Goal: Task Accomplishment & Management: Use online tool/utility

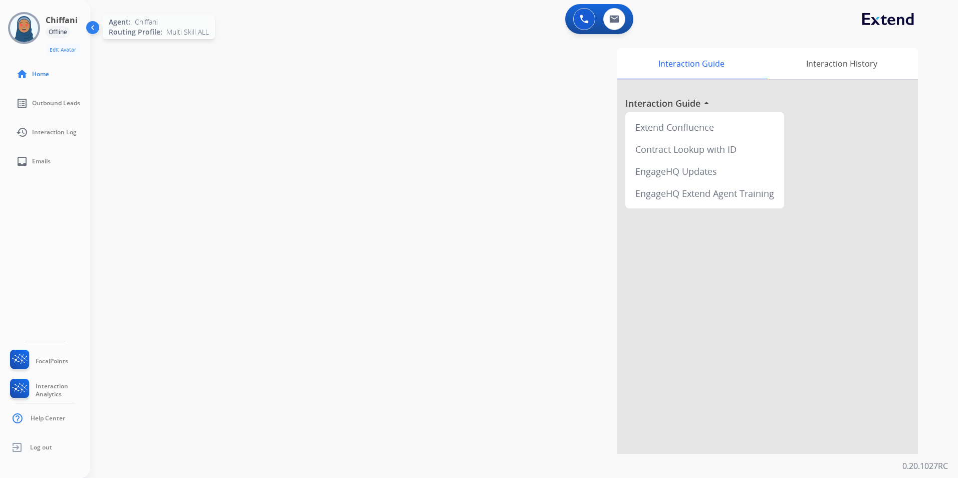
click at [30, 32] on img at bounding box center [24, 28] width 28 height 28
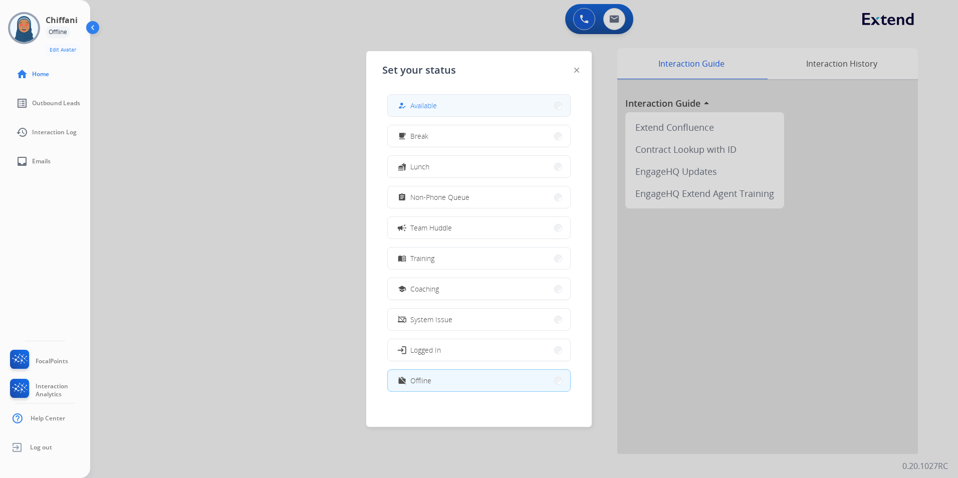
click at [495, 113] on button "how_to_reg Available" at bounding box center [479, 106] width 182 height 22
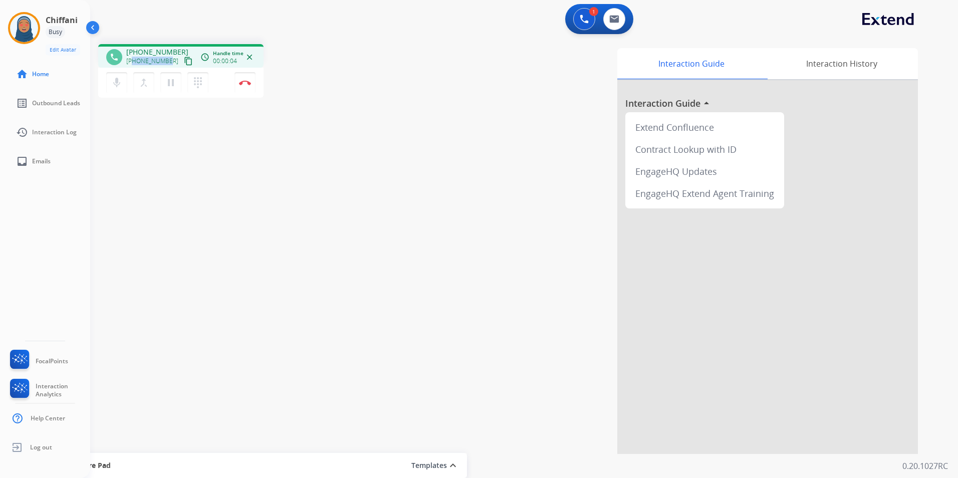
drag, startPoint x: 168, startPoint y: 61, endPoint x: 133, endPoint y: 64, distance: 34.7
click at [133, 64] on div "+12096752699 content_copy" at bounding box center [160, 61] width 68 height 12
copy span "2096752699"
click at [248, 87] on button "Disconnect" at bounding box center [244, 82] width 21 height 21
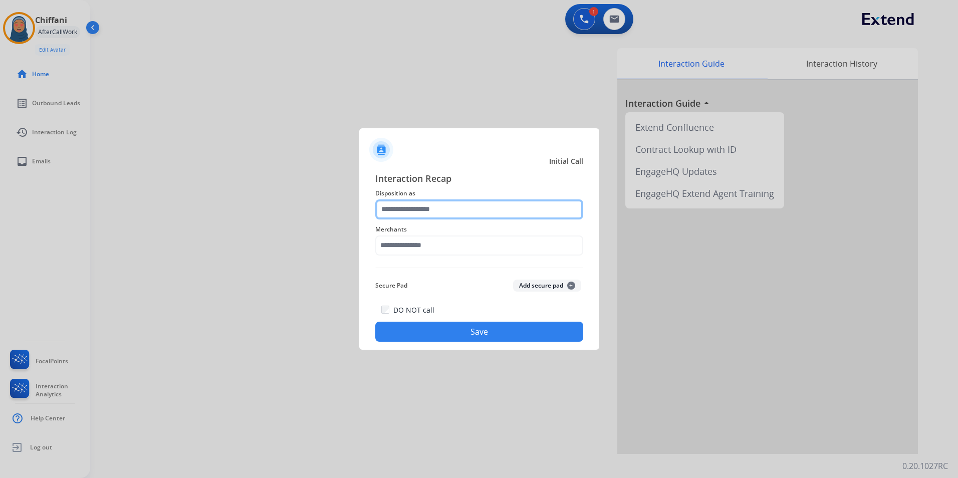
click at [415, 206] on input "text" at bounding box center [479, 209] width 208 height 20
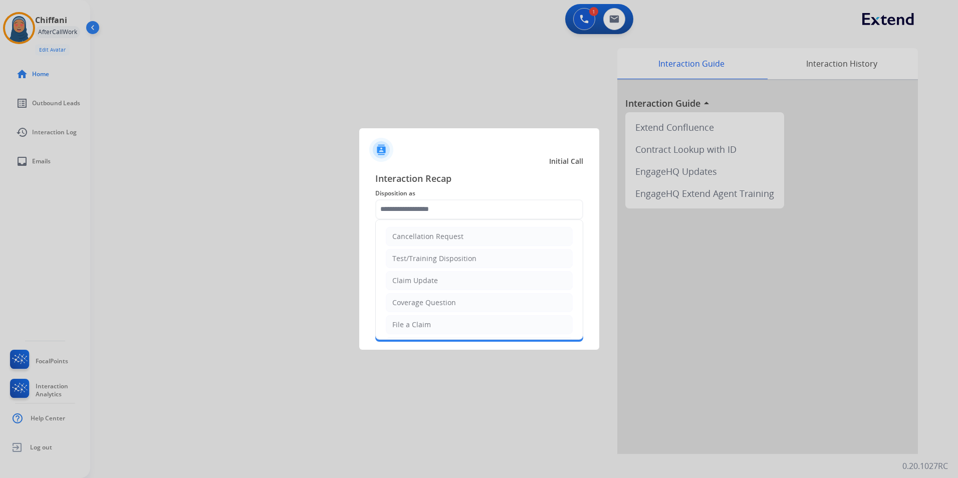
drag, startPoint x: 422, startPoint y: 326, endPoint x: 421, endPoint y: 309, distance: 17.5
click at [422, 320] on div "File a Claim" at bounding box center [411, 325] width 39 height 10
type input "**********"
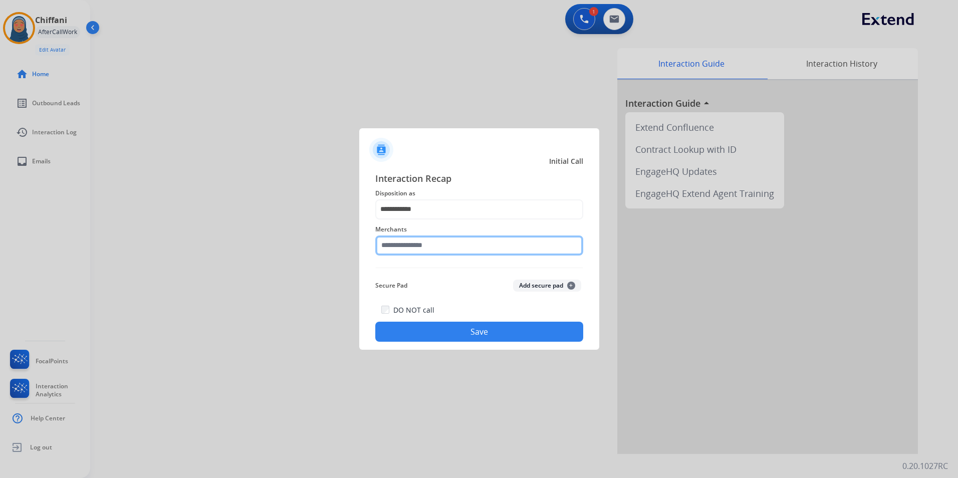
click at [415, 246] on input "text" at bounding box center [479, 245] width 208 height 20
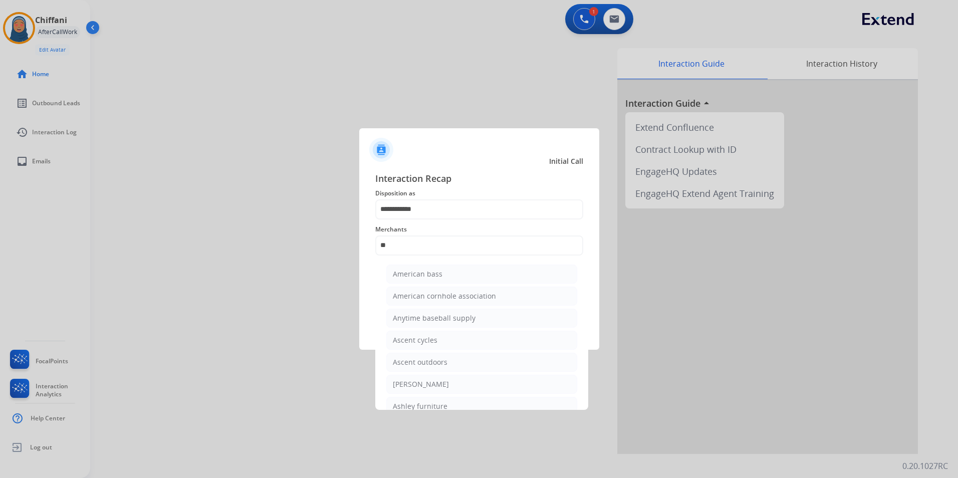
drag, startPoint x: 444, startPoint y: 405, endPoint x: 450, endPoint y: 393, distance: 13.7
click at [444, 405] on div "Ashley furniture" at bounding box center [420, 406] width 55 height 10
type input "**********"
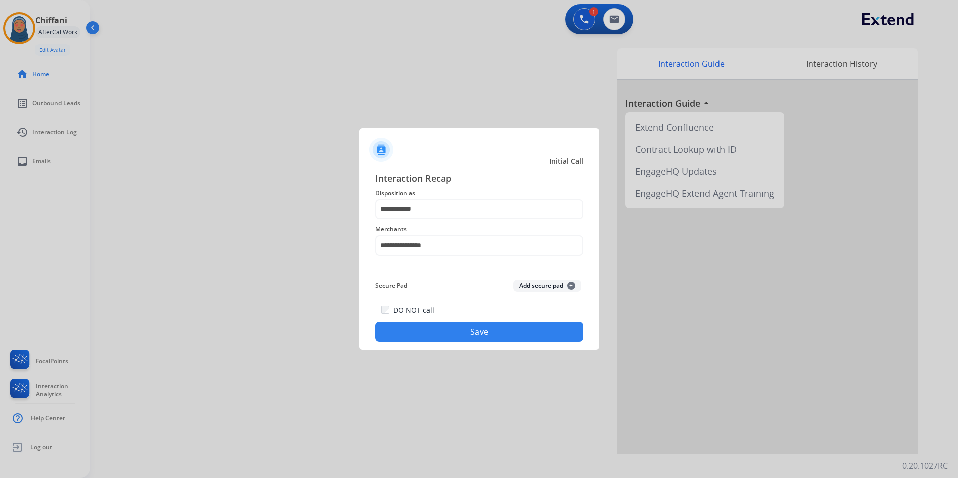
click at [479, 332] on button "Save" at bounding box center [479, 332] width 208 height 20
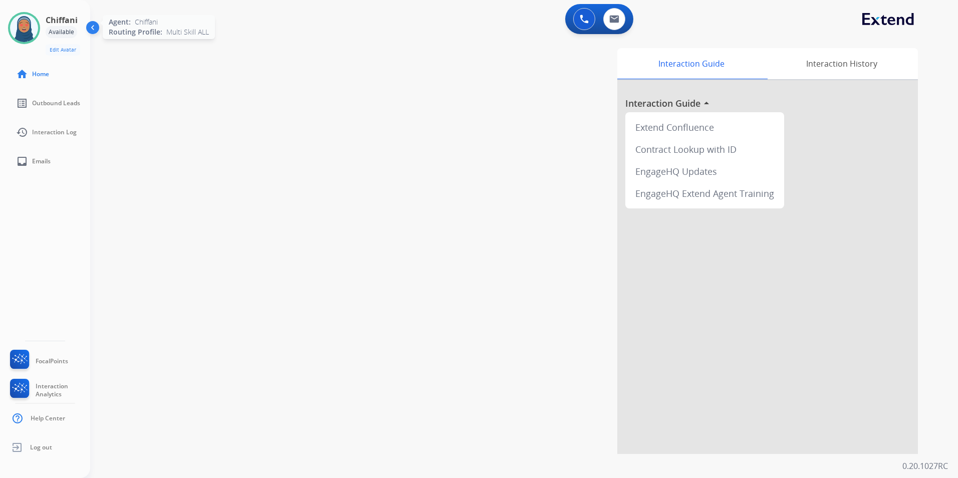
click at [28, 31] on img at bounding box center [24, 28] width 28 height 28
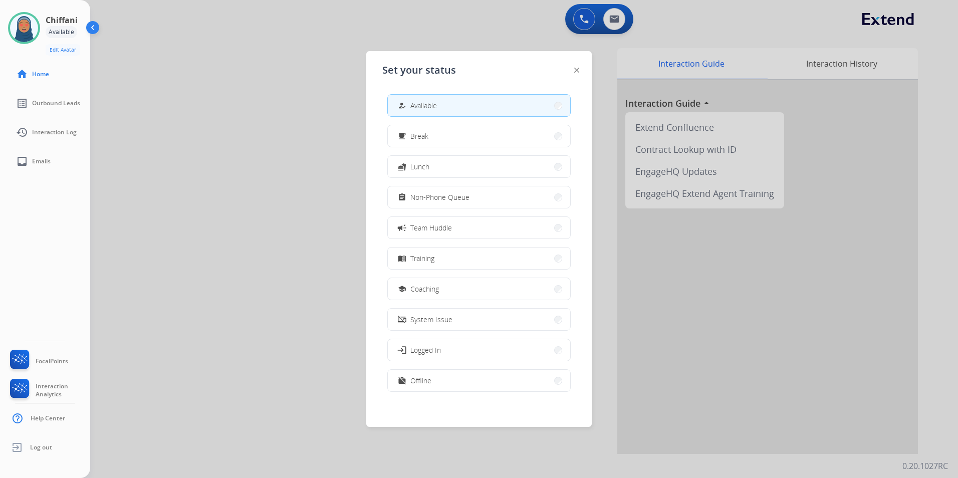
click at [430, 194] on span "Non-Phone Queue" at bounding box center [439, 197] width 59 height 11
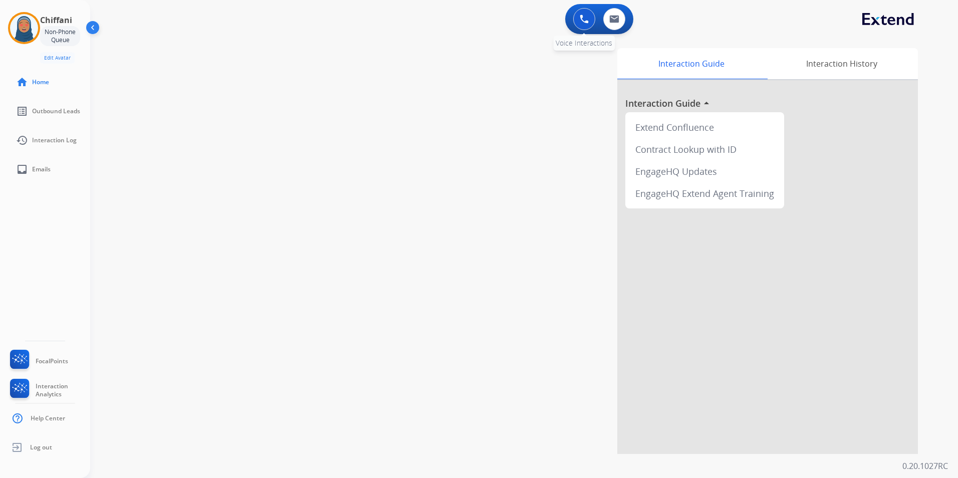
click at [583, 18] on img at bounding box center [584, 19] width 9 height 9
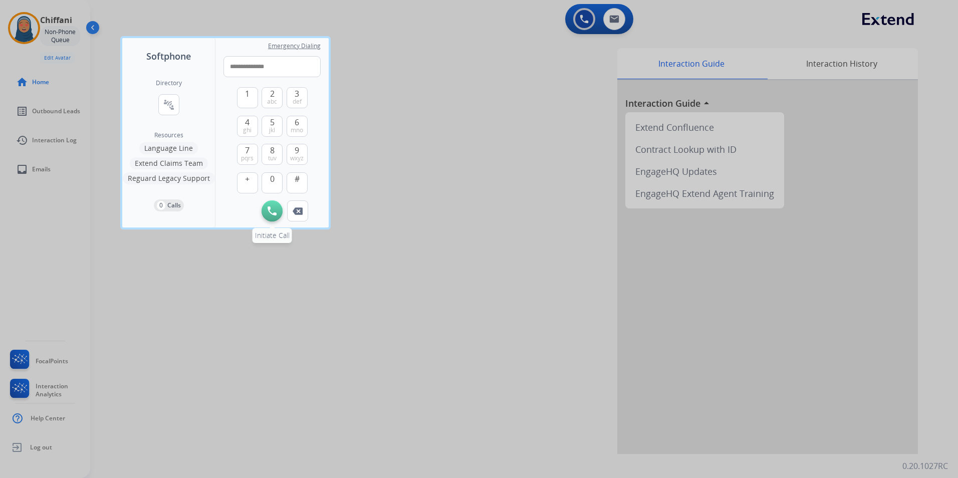
type input "**********"
click at [276, 215] on img at bounding box center [272, 210] width 9 height 9
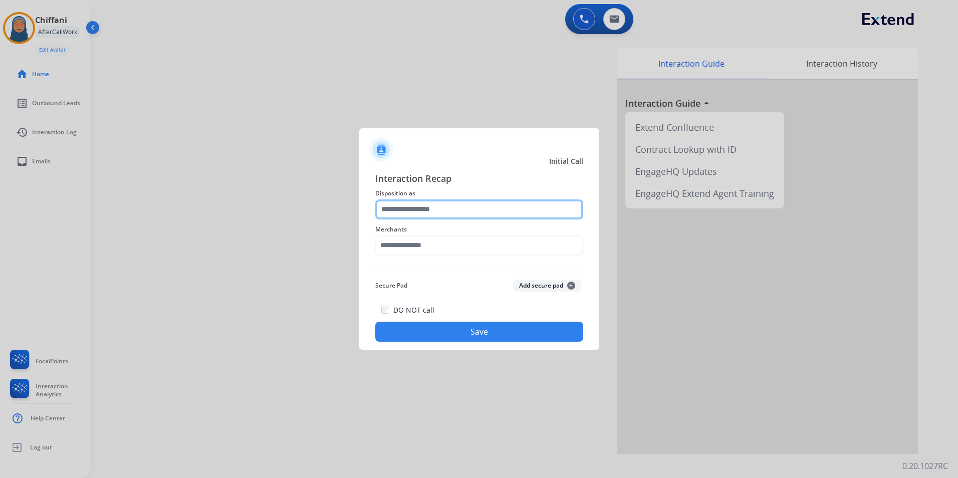
click at [471, 205] on input "text" at bounding box center [479, 209] width 208 height 20
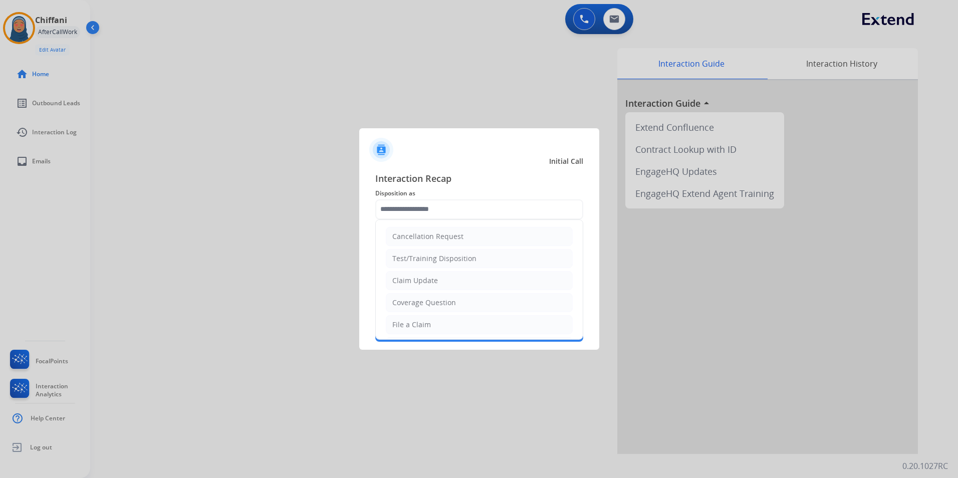
drag, startPoint x: 486, startPoint y: 278, endPoint x: 480, endPoint y: 280, distance: 6.5
click at [485, 278] on li "Claim Update" at bounding box center [479, 280] width 187 height 19
type input "**********"
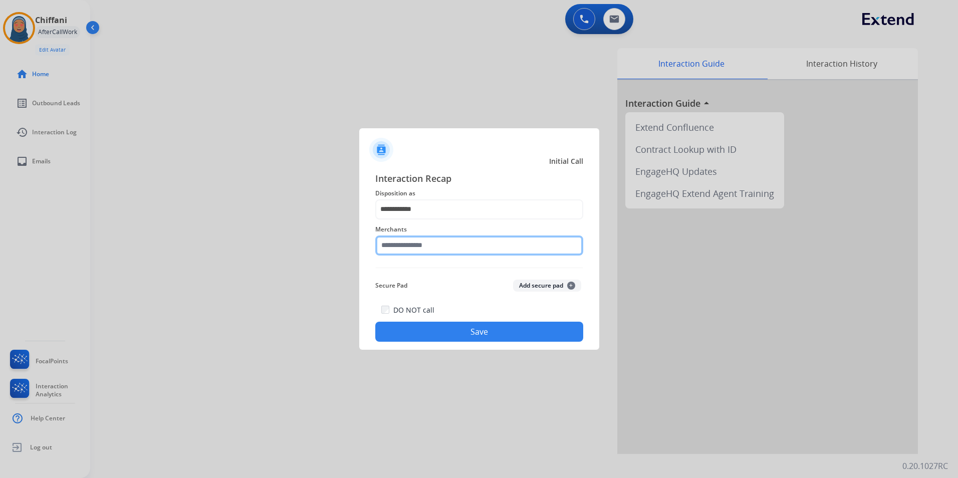
click at [412, 245] on input "text" at bounding box center [479, 245] width 208 height 20
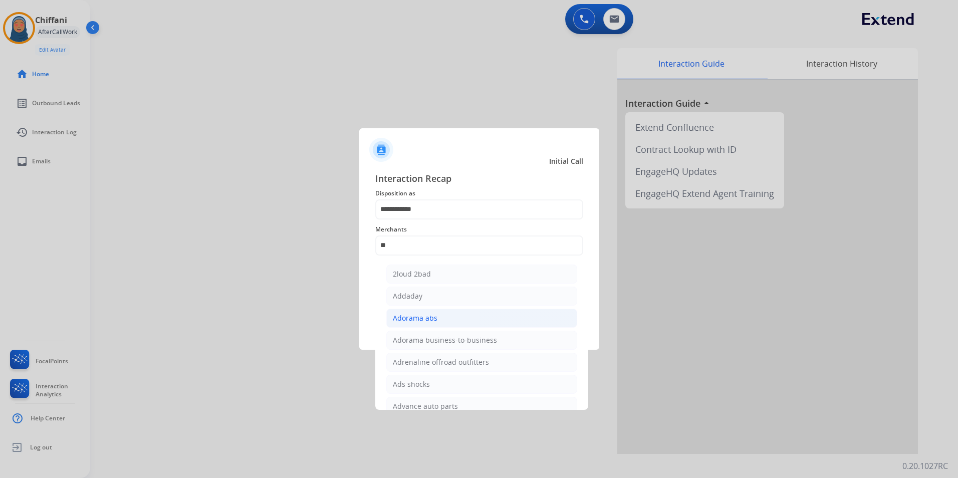
click at [436, 319] on li "Adorama abs" at bounding box center [481, 318] width 191 height 19
type input "**********"
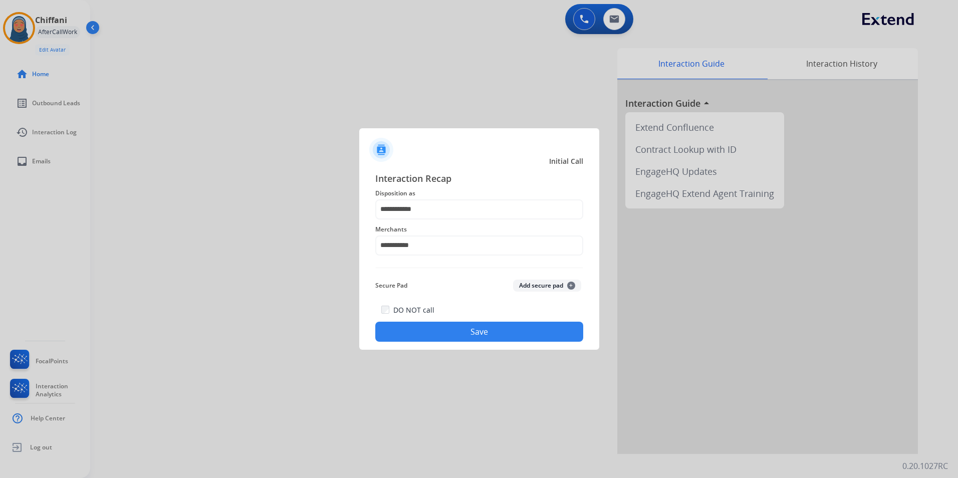
click at [502, 331] on button "Save" at bounding box center [479, 332] width 208 height 20
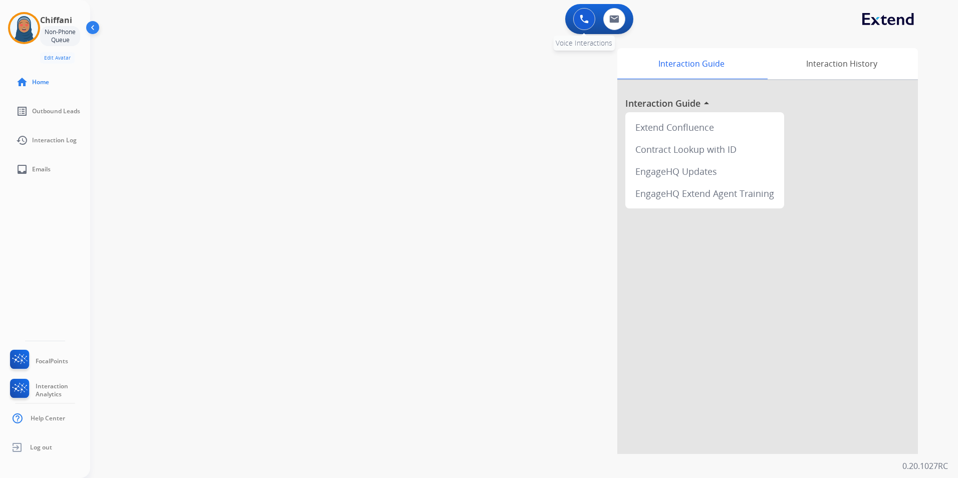
click at [582, 25] on button at bounding box center [584, 19] width 22 height 22
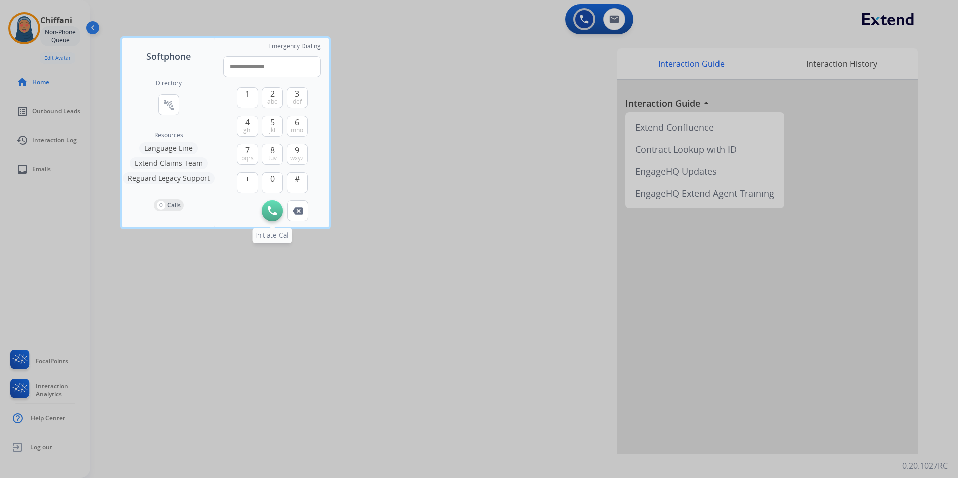
type input "**********"
click at [273, 217] on button "Initiate Call" at bounding box center [272, 210] width 21 height 21
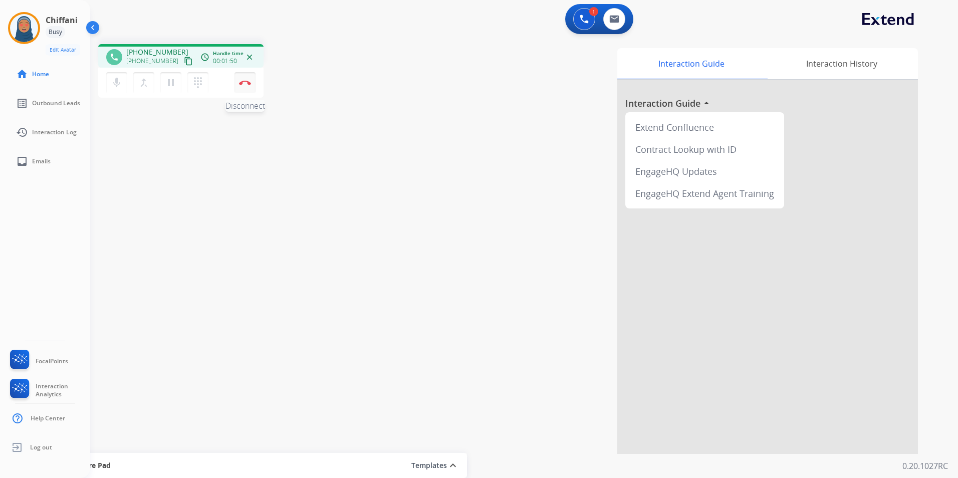
click at [250, 83] on img at bounding box center [245, 82] width 12 height 5
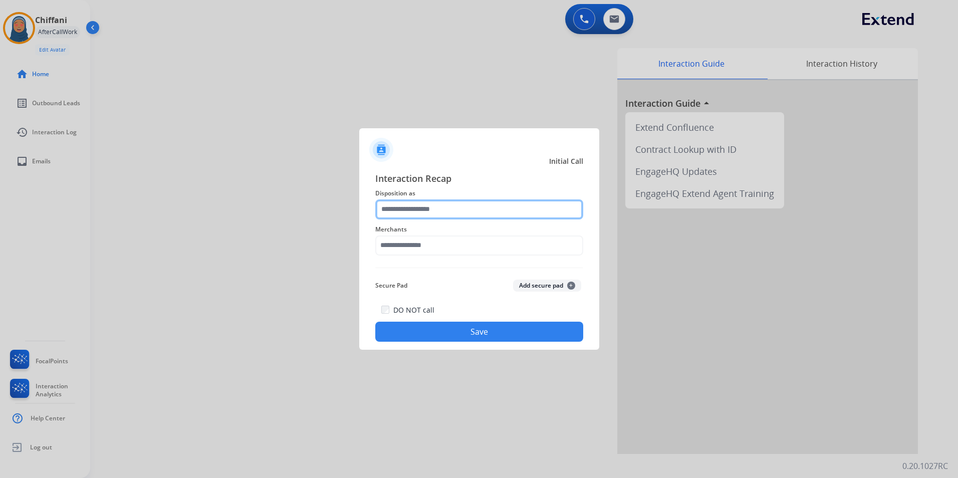
click at [411, 208] on input "text" at bounding box center [479, 209] width 208 height 20
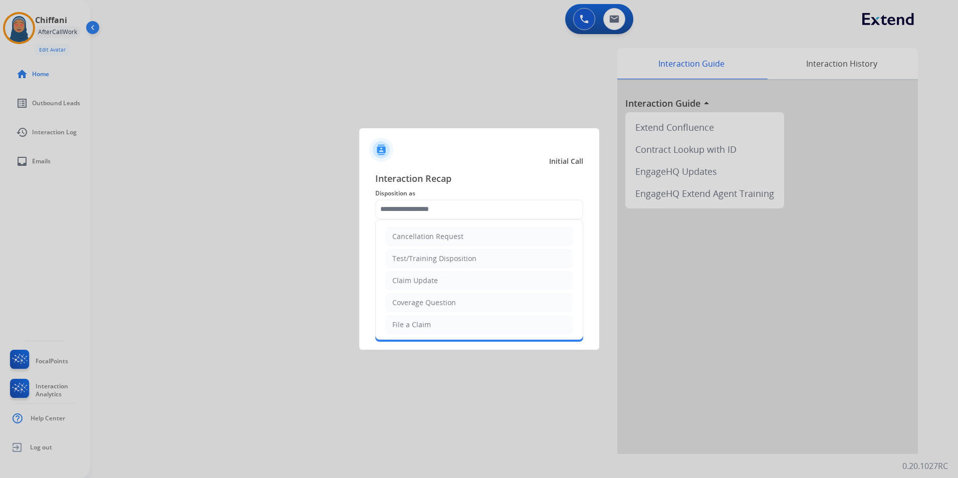
drag, startPoint x: 426, startPoint y: 282, endPoint x: 426, endPoint y: 276, distance: 6.0
click at [426, 281] on div "Claim Update" at bounding box center [415, 281] width 46 height 10
type input "**********"
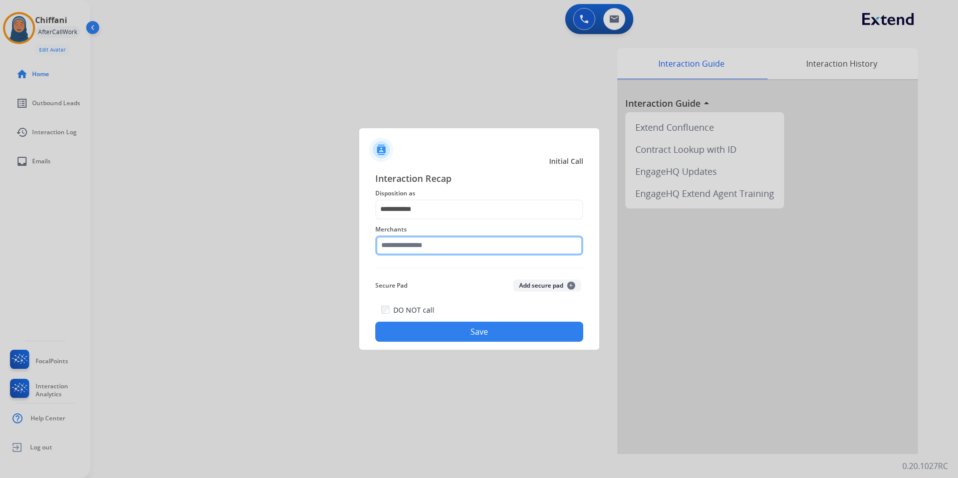
click at [437, 248] on input "text" at bounding box center [479, 245] width 208 height 20
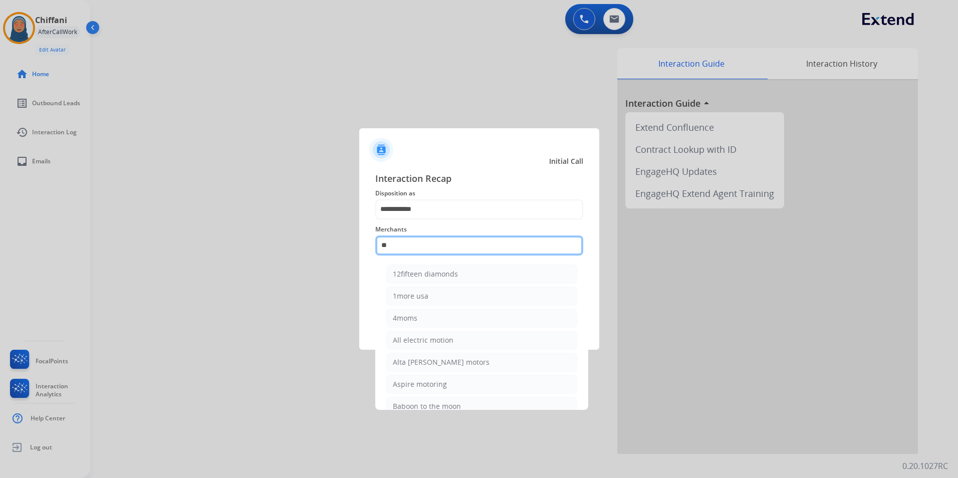
type input "*"
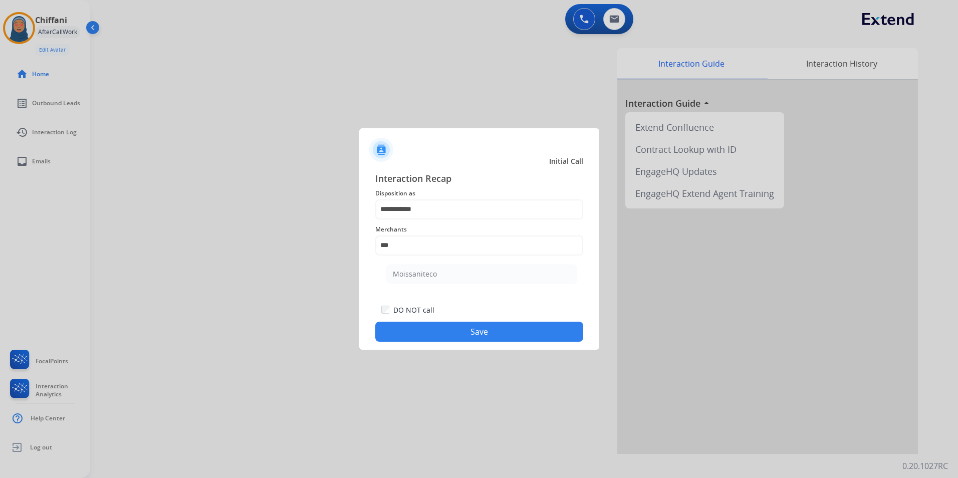
drag, startPoint x: 422, startPoint y: 278, endPoint x: 452, endPoint y: 311, distance: 44.3
click at [423, 278] on div "Moissaniteco" at bounding box center [415, 274] width 44 height 10
type input "**********"
click at [461, 323] on button "Save" at bounding box center [479, 332] width 208 height 20
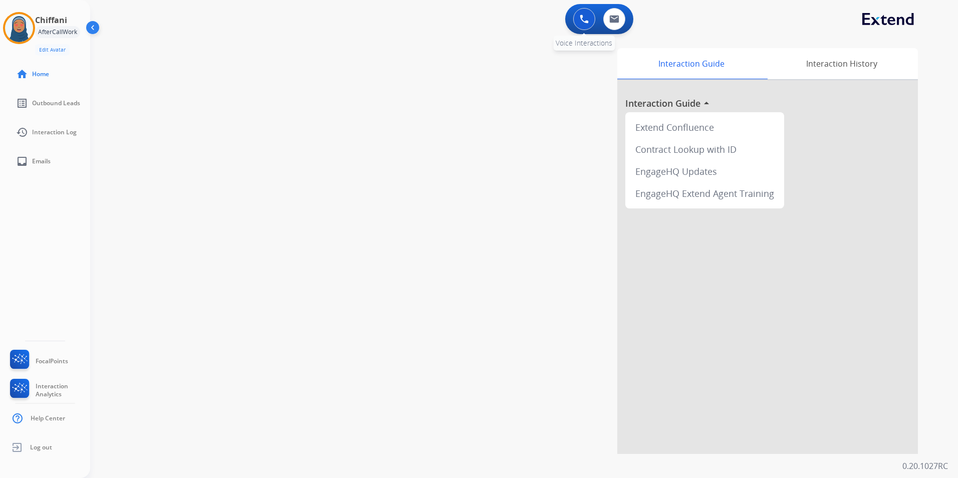
drag, startPoint x: 585, startPoint y: 25, endPoint x: 587, endPoint y: 39, distance: 14.1
click at [585, 25] on button at bounding box center [584, 19] width 22 height 22
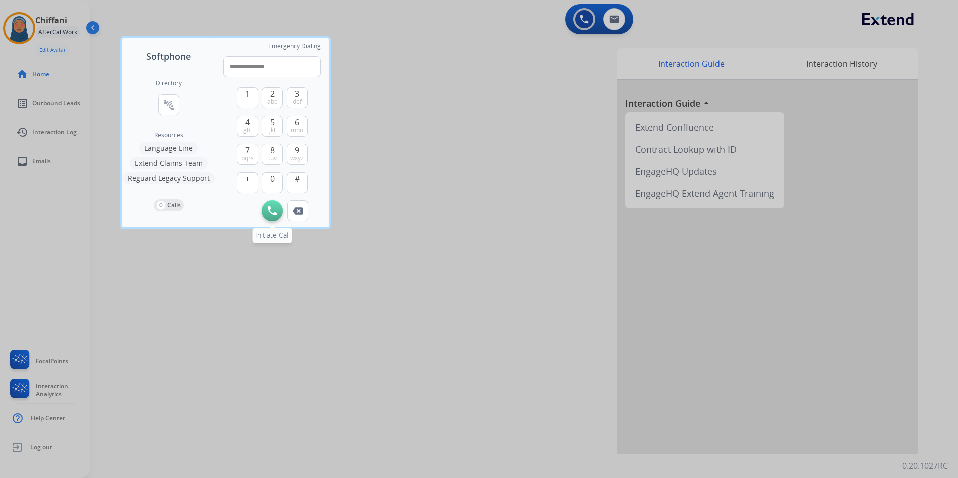
type input "**********"
click at [270, 209] on img at bounding box center [272, 210] width 9 height 9
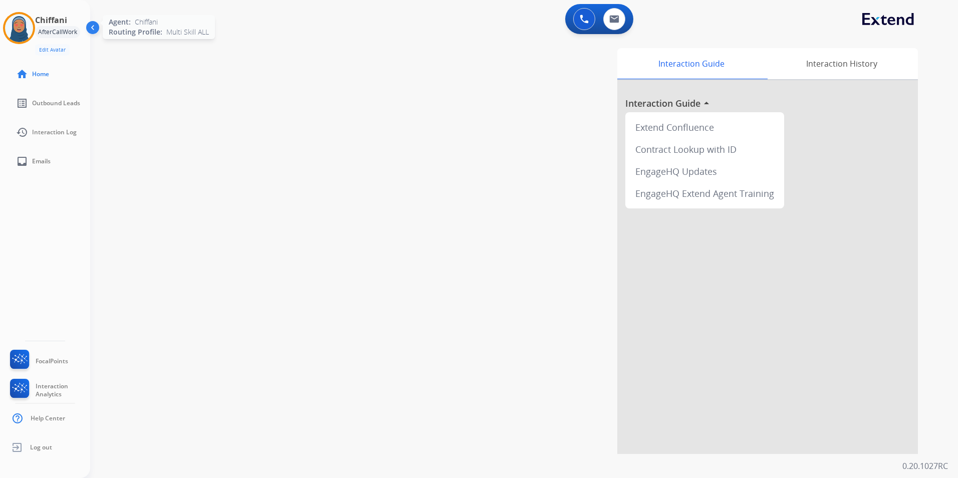
click at [16, 31] on img at bounding box center [19, 28] width 28 height 28
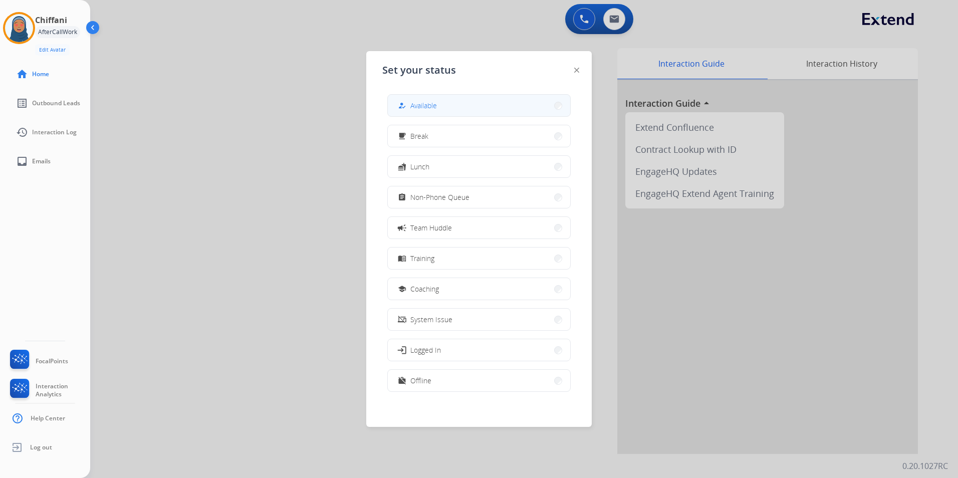
click at [446, 109] on button "how_to_reg Available" at bounding box center [479, 106] width 182 height 22
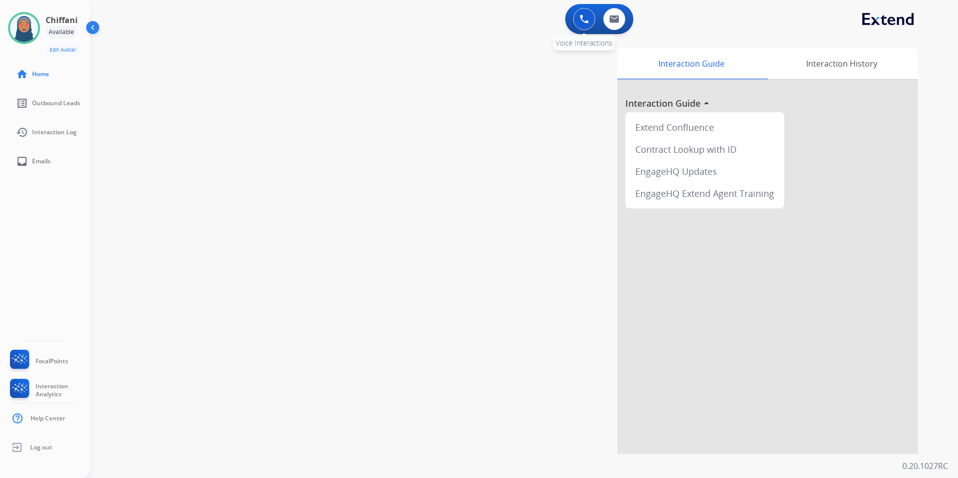
click at [582, 19] on img at bounding box center [584, 19] width 9 height 9
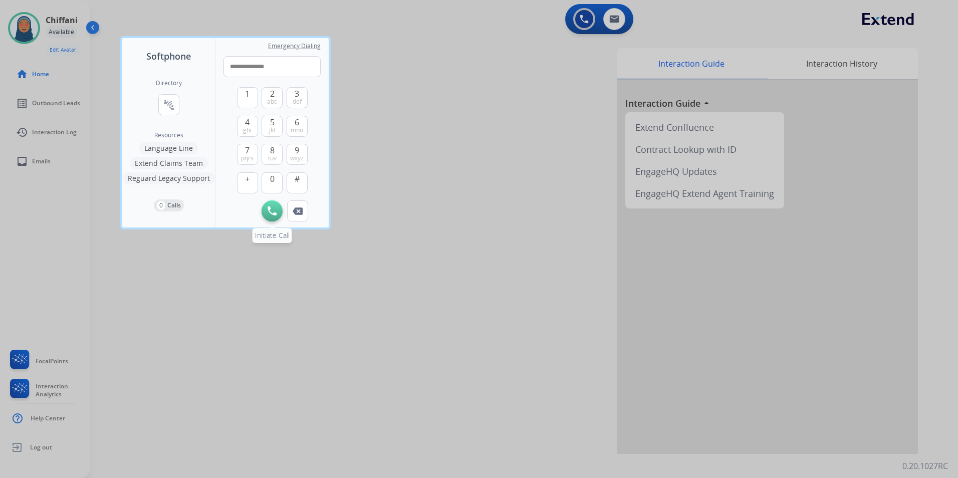
type input "**********"
click at [271, 209] on img at bounding box center [272, 210] width 9 height 9
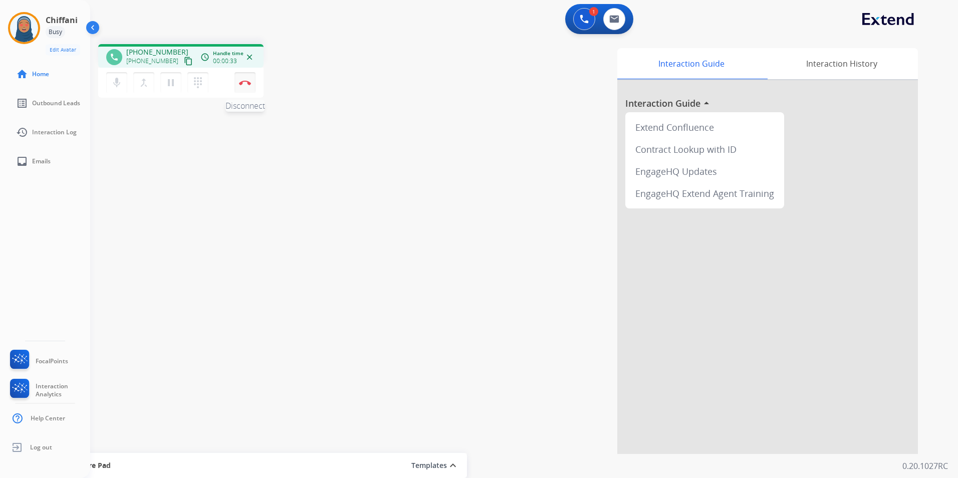
click at [242, 84] on img at bounding box center [245, 82] width 12 height 5
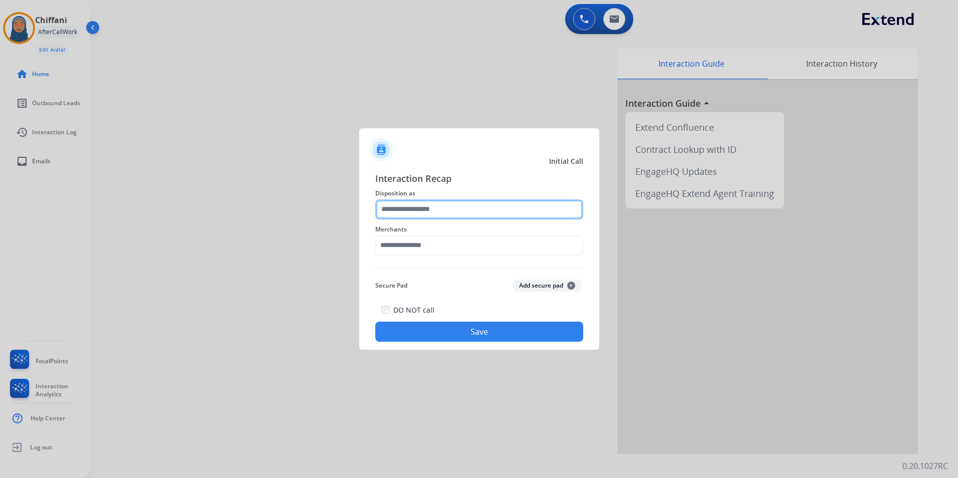
click at [416, 209] on input "text" at bounding box center [479, 209] width 208 height 20
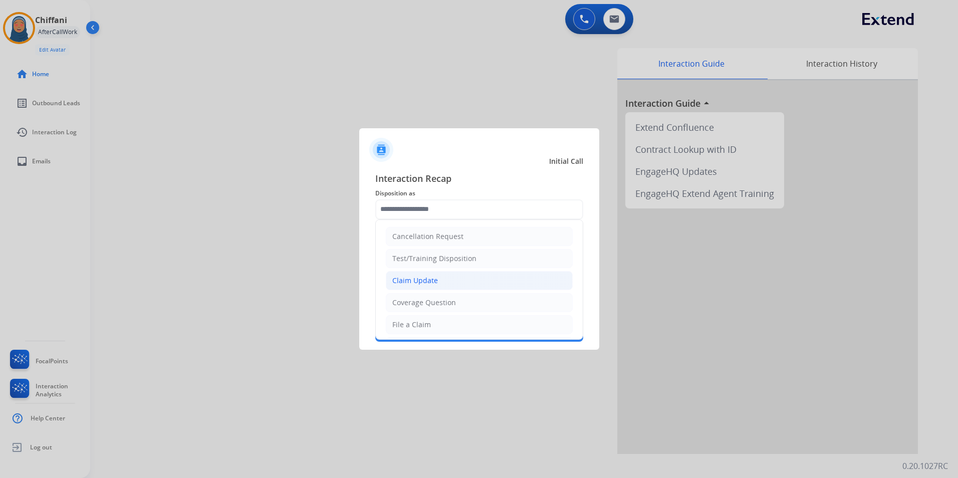
click at [444, 283] on li "Claim Update" at bounding box center [479, 280] width 187 height 19
type input "**********"
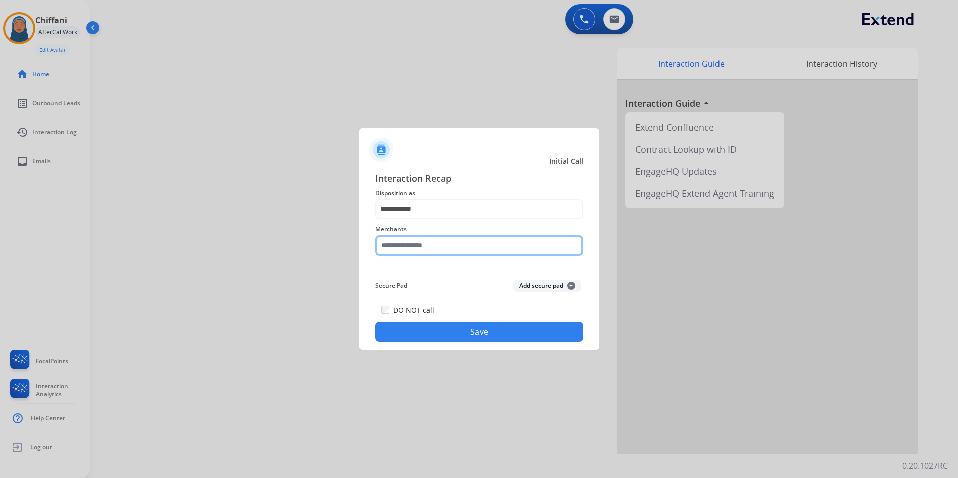
click at [410, 252] on input "text" at bounding box center [479, 245] width 208 height 20
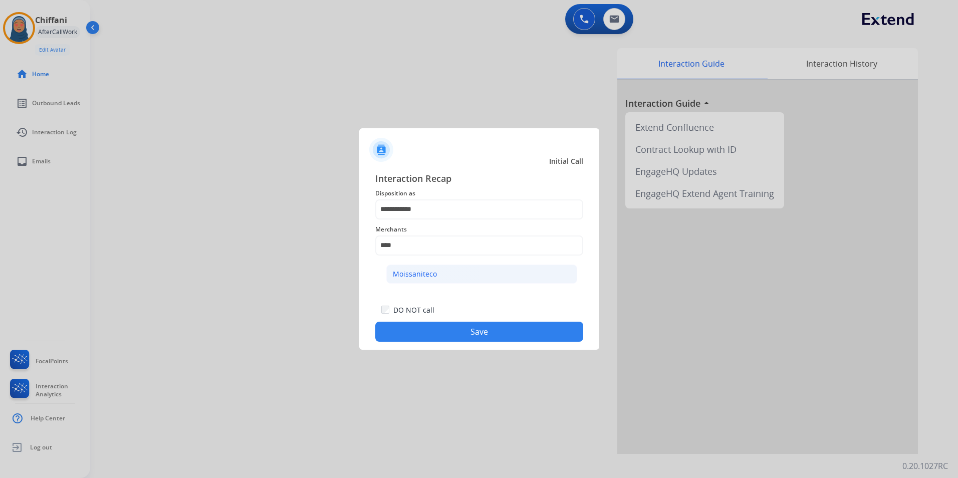
click at [422, 279] on li "Moissaniteco" at bounding box center [481, 274] width 191 height 19
type input "**********"
click at [469, 334] on button "Save" at bounding box center [479, 332] width 208 height 20
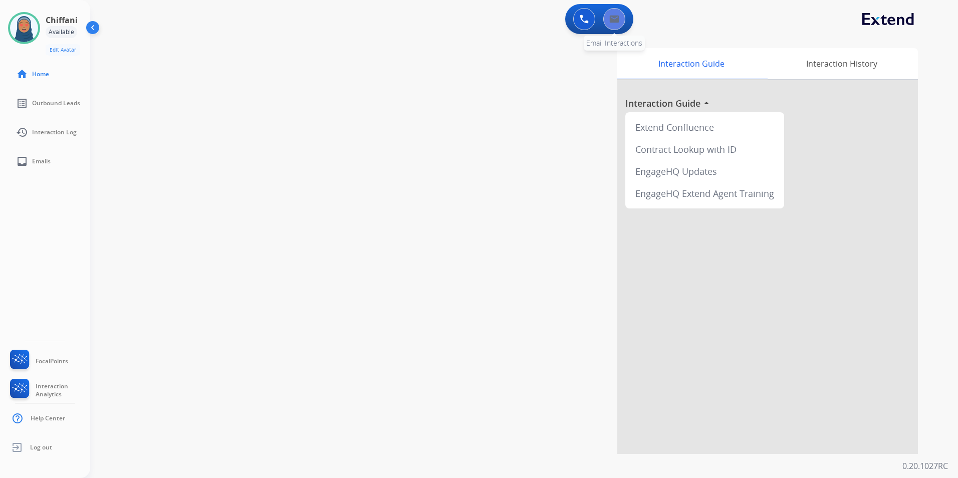
click at [606, 12] on button at bounding box center [614, 19] width 22 height 22
select select "**********"
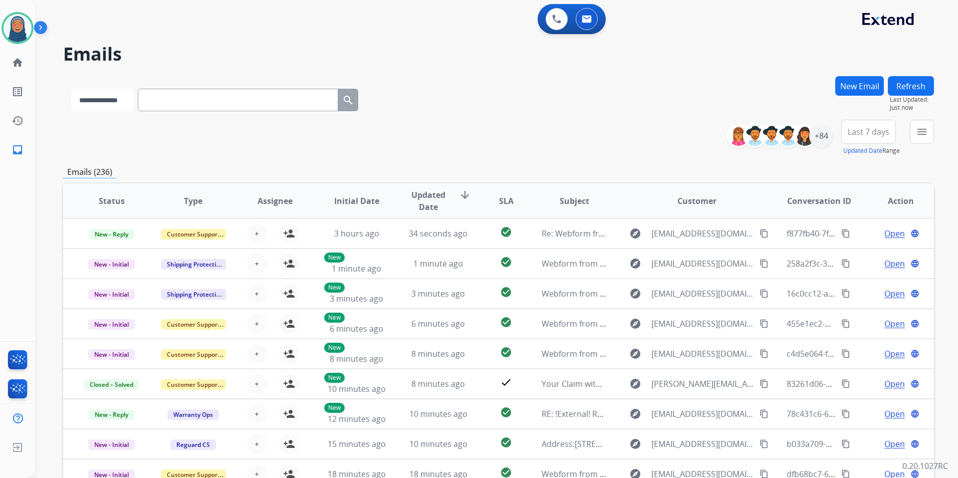
click at [125, 102] on select "**********" at bounding box center [102, 100] width 63 height 23
click at [181, 104] on input "text" at bounding box center [239, 100] width 200 height 23
paste input "**********"
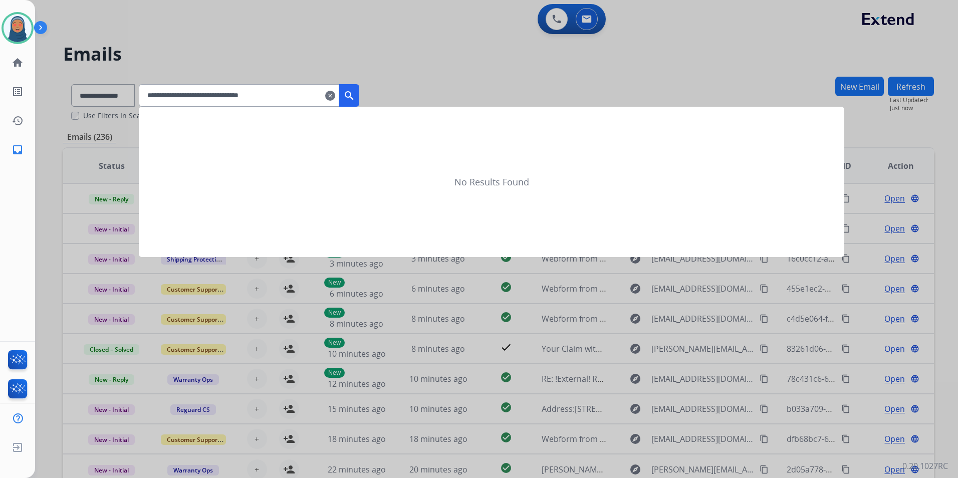
type input "**********"
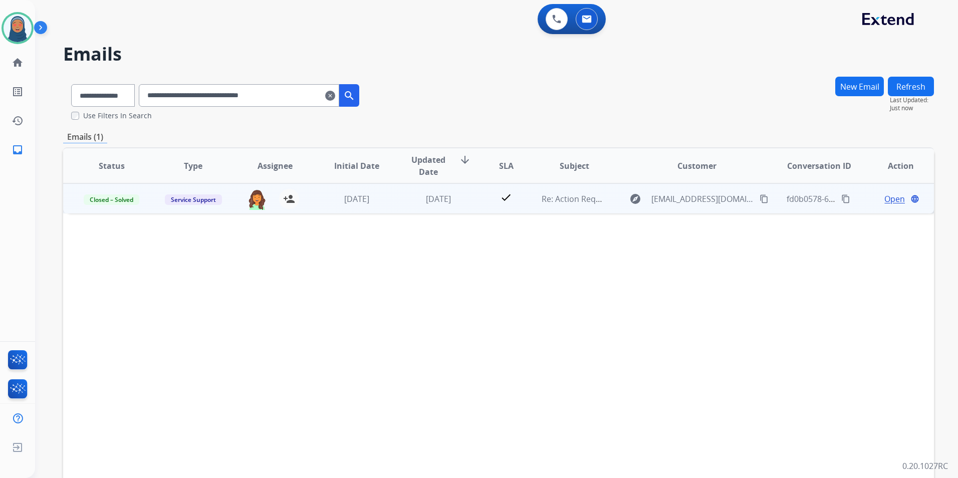
click at [890, 198] on span "Open" at bounding box center [894, 199] width 21 height 12
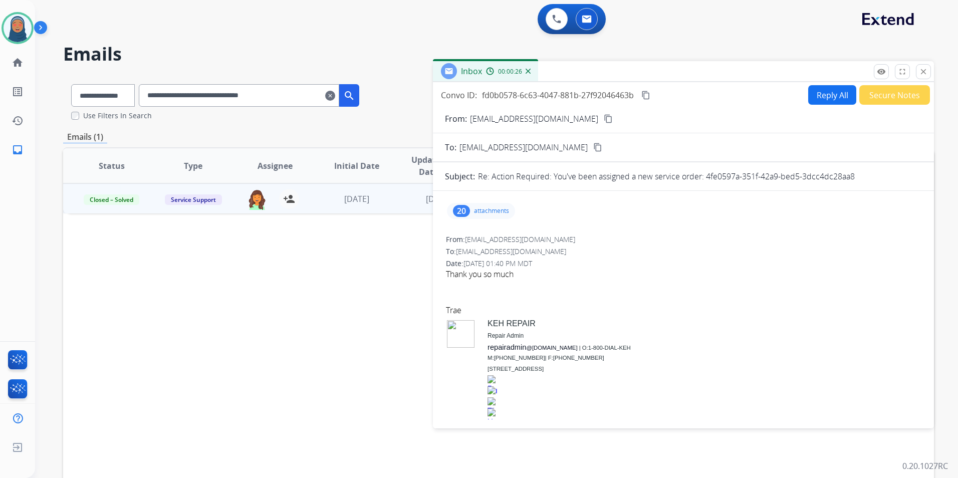
click at [484, 212] on p "attachments" at bounding box center [491, 211] width 35 height 8
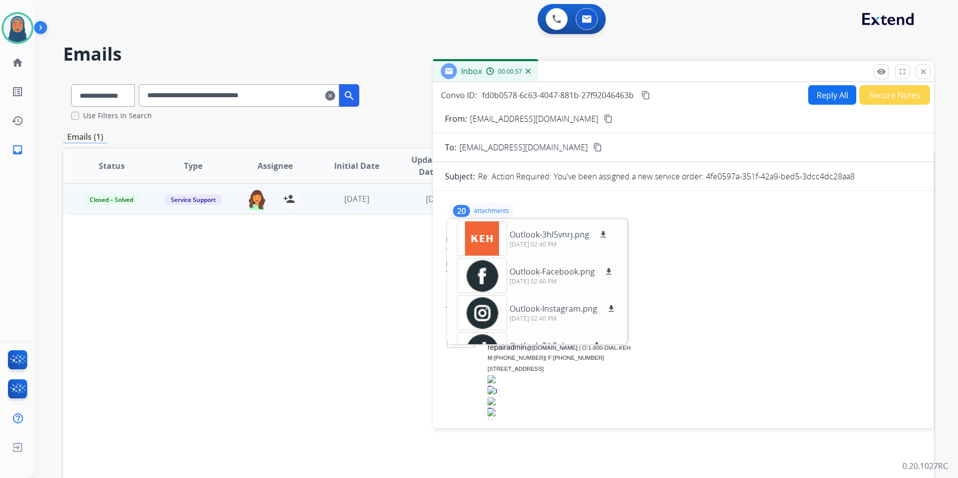
drag, startPoint x: 479, startPoint y: 206, endPoint x: 501, endPoint y: 204, distance: 22.1
click at [480, 206] on div "20 attachments Outlook-3hl5vnrj.png download 10/03/2025, 02:40 PM Outlook-Faceb…" at bounding box center [481, 211] width 68 height 16
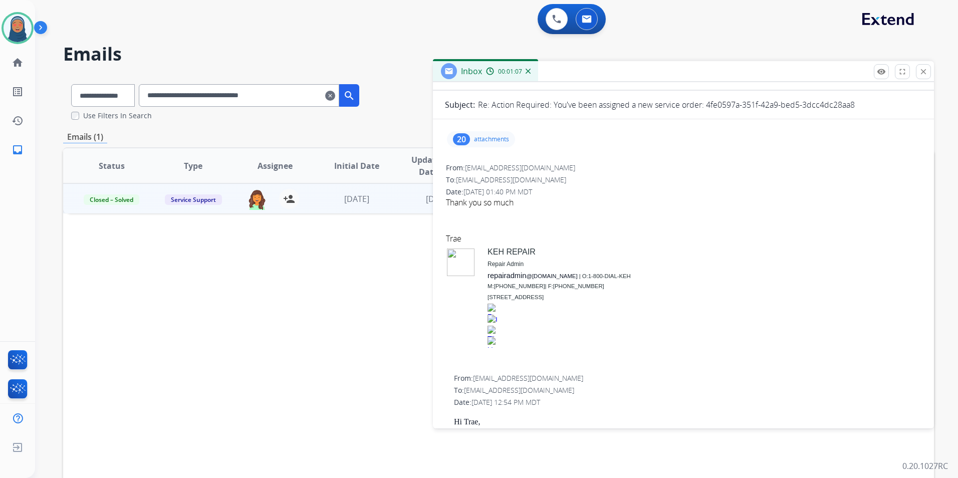
scroll to position [50, 0]
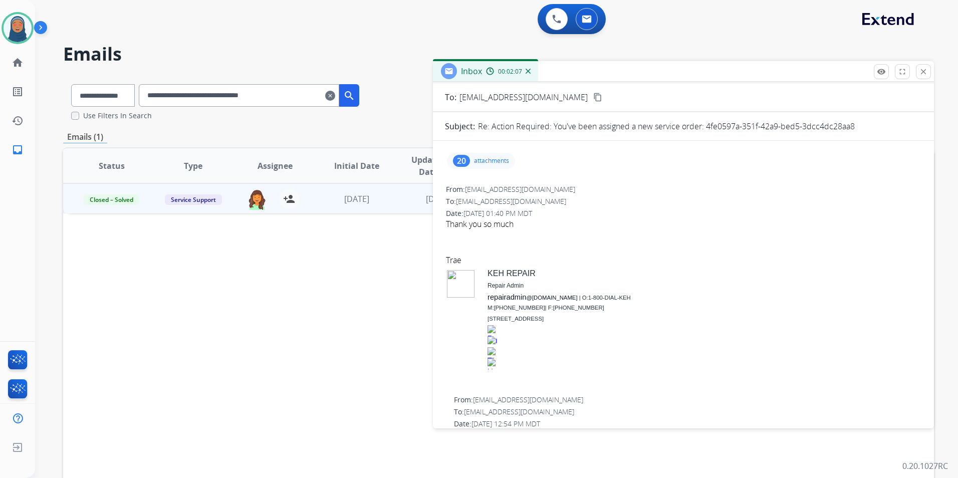
drag, startPoint x: 928, startPoint y: 72, endPoint x: 728, endPoint y: 41, distance: 202.8
click at [928, 72] on button "close Close" at bounding box center [923, 71] width 15 height 15
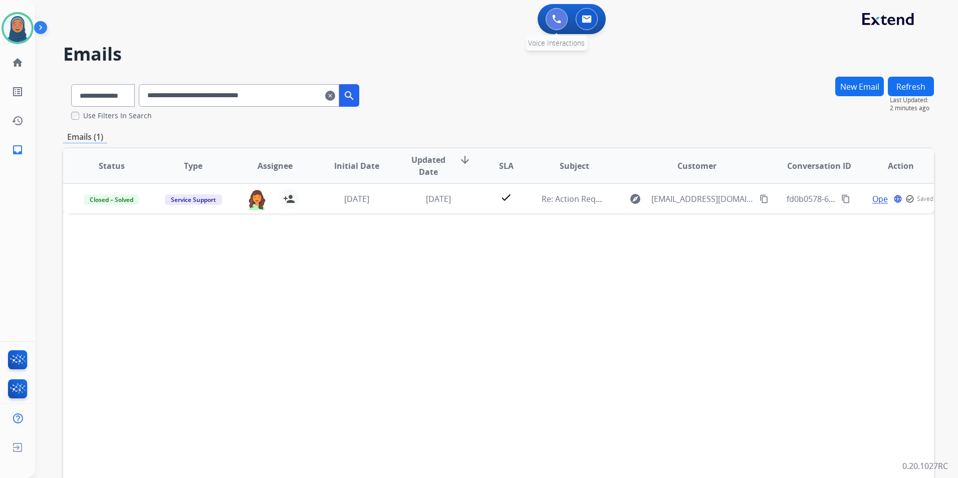
click at [556, 21] on img at bounding box center [556, 19] width 9 height 9
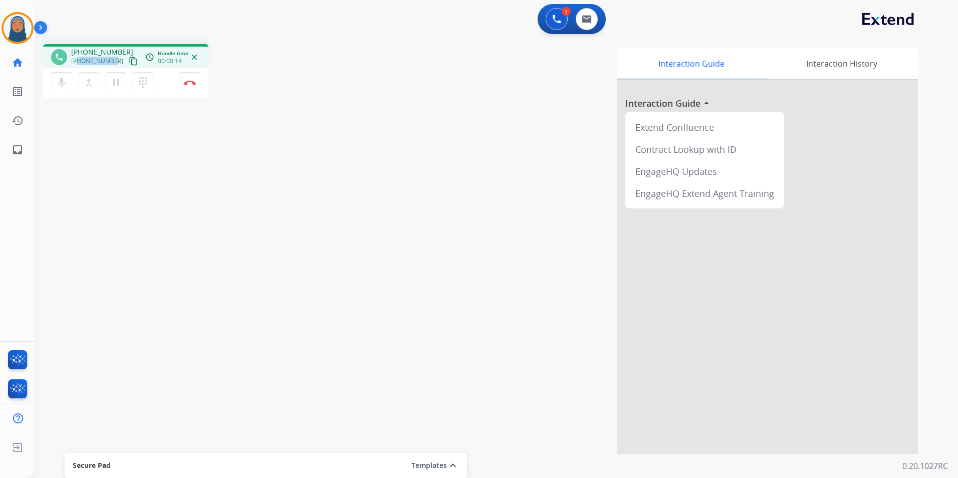
drag, startPoint x: 113, startPoint y: 60, endPoint x: 77, endPoint y: 64, distance: 35.8
click at [77, 64] on div "+19032271565 content_copy" at bounding box center [105, 61] width 68 height 12
copy span "9032271565"
click at [584, 19] on img at bounding box center [587, 19] width 10 height 8
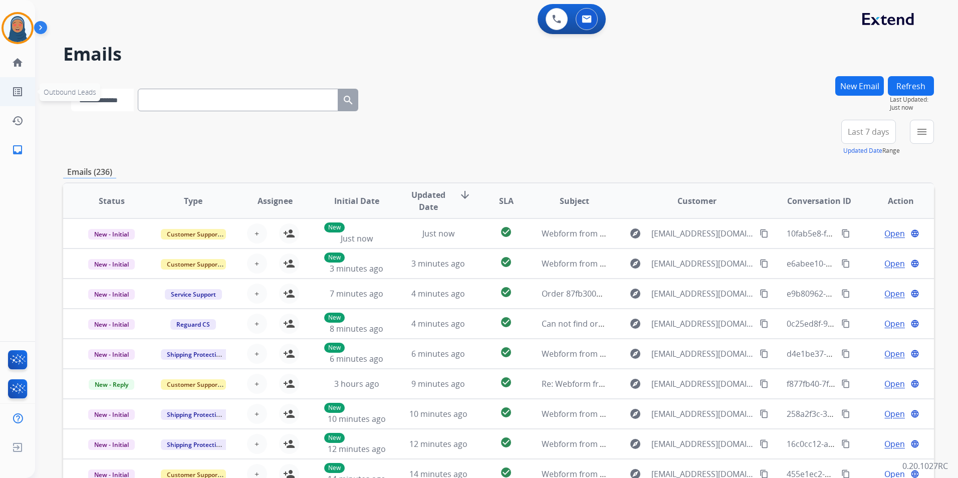
drag, startPoint x: 137, startPoint y: 98, endPoint x: 0, endPoint y: 100, distance: 136.8
click at [0, 100] on html "**********" at bounding box center [479, 239] width 958 height 478
select select "**********"
click at [71, 89] on select "**********" at bounding box center [102, 100] width 63 height 23
paste input "**********"
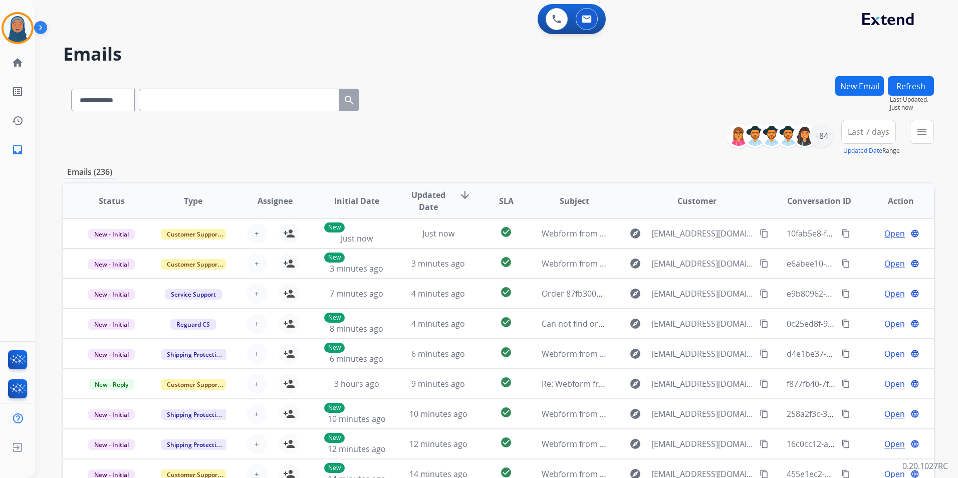
type input "**********"
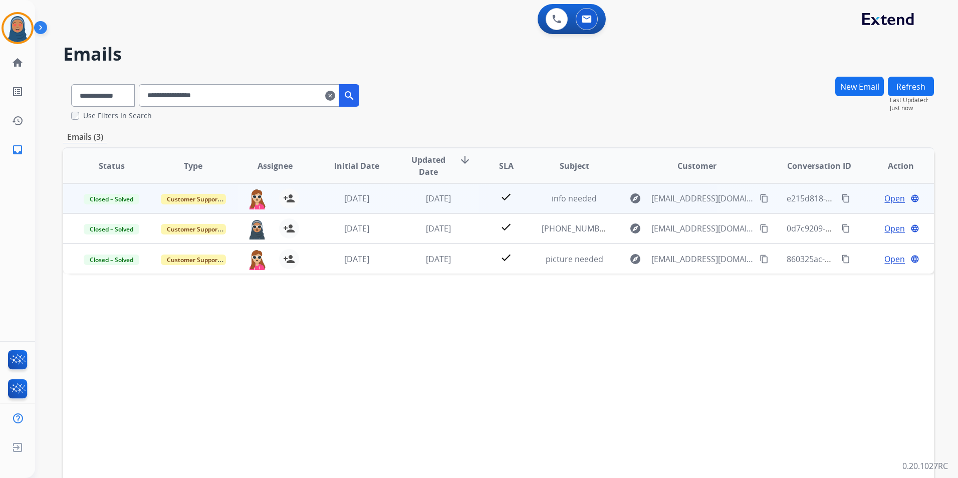
click at [885, 196] on span "Open" at bounding box center [894, 198] width 21 height 12
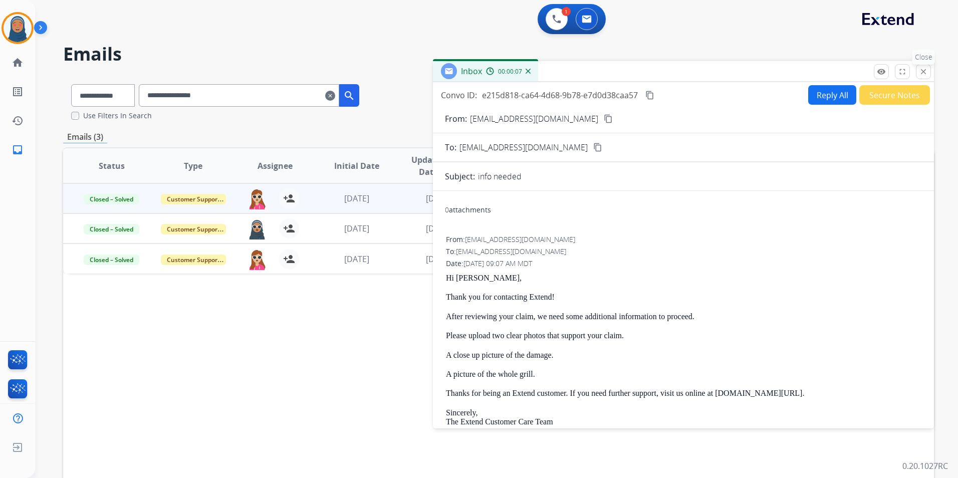
click at [923, 75] on mat-icon "close" at bounding box center [923, 71] width 9 height 9
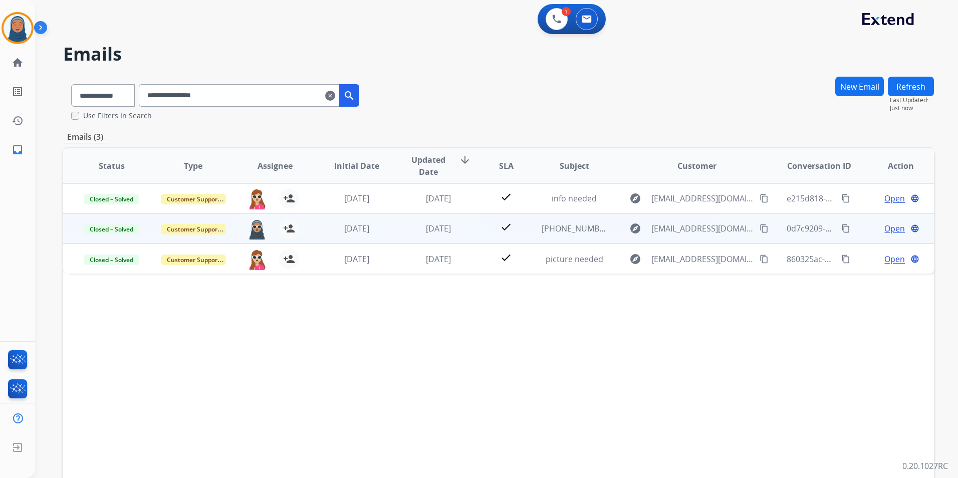
click at [889, 232] on span "Open" at bounding box center [894, 228] width 21 height 12
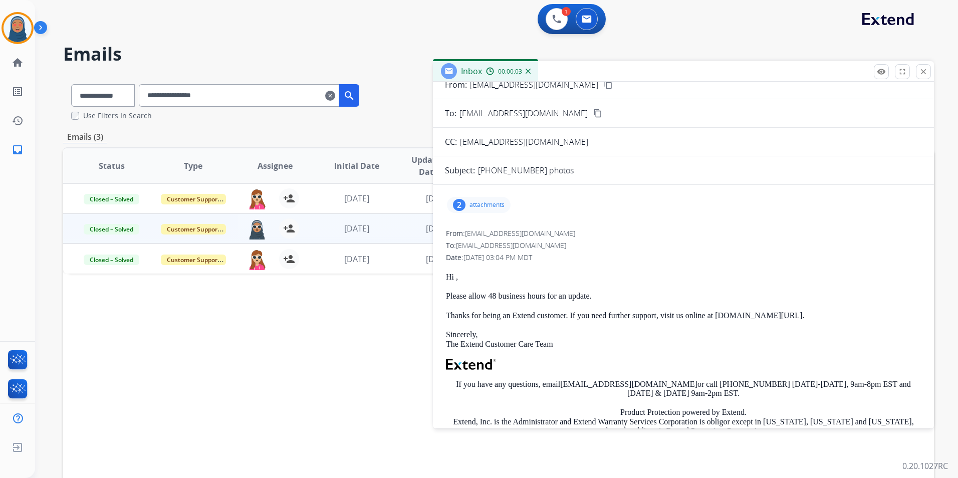
scroll to position [50, 0]
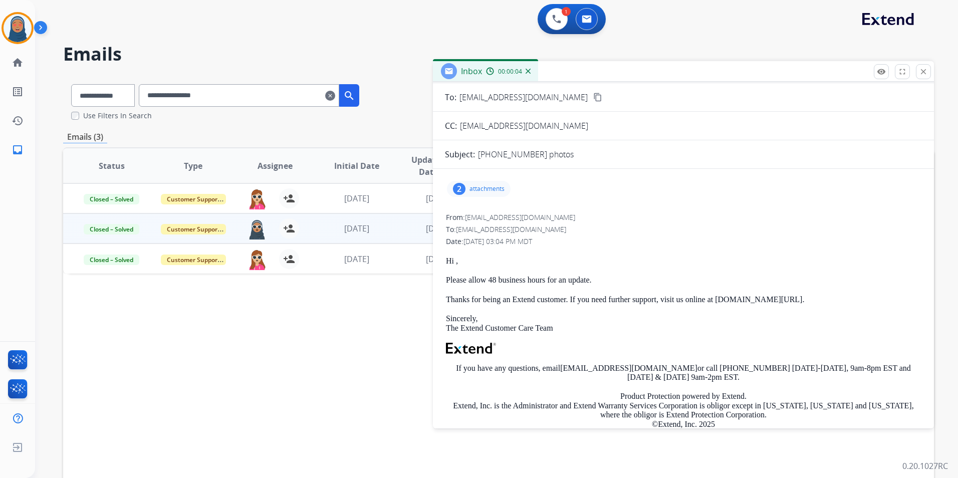
click at [484, 195] on div "2 attachments" at bounding box center [479, 189] width 64 height 16
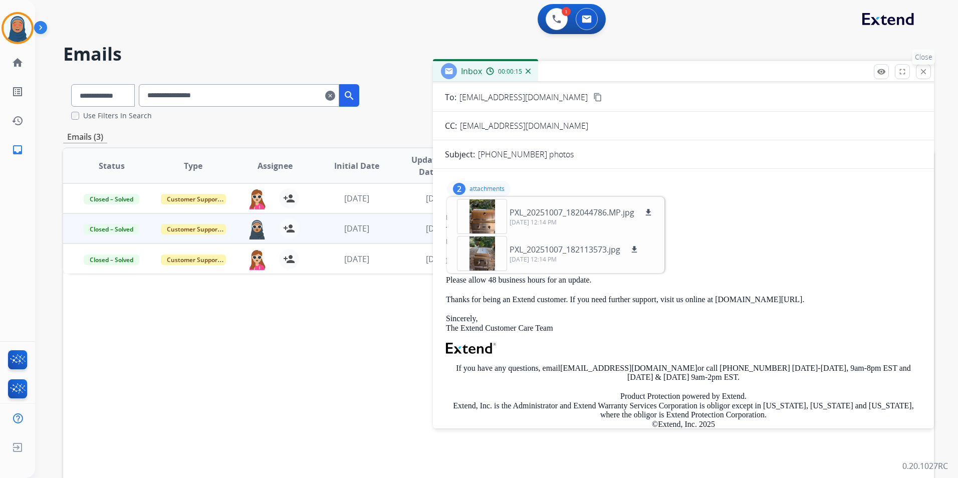
click at [924, 75] on mat-icon "close" at bounding box center [923, 71] width 9 height 9
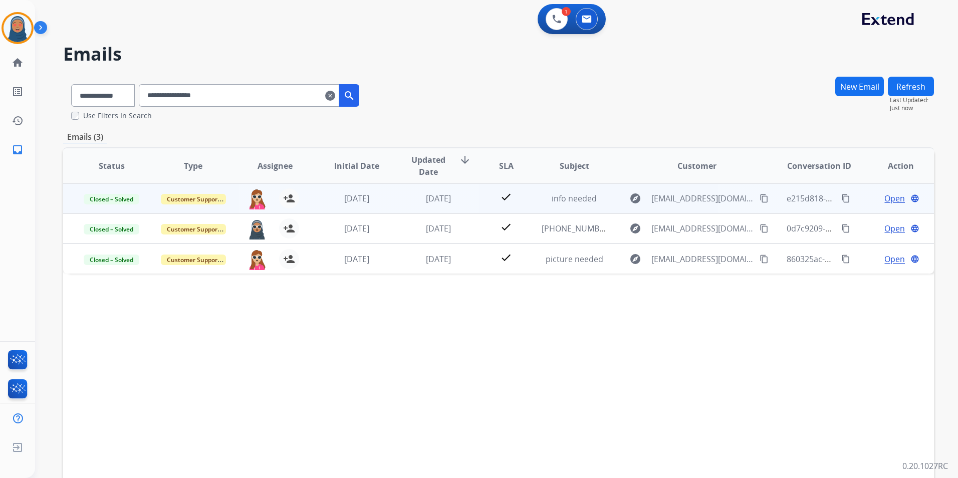
click at [894, 199] on span "Open" at bounding box center [894, 198] width 21 height 12
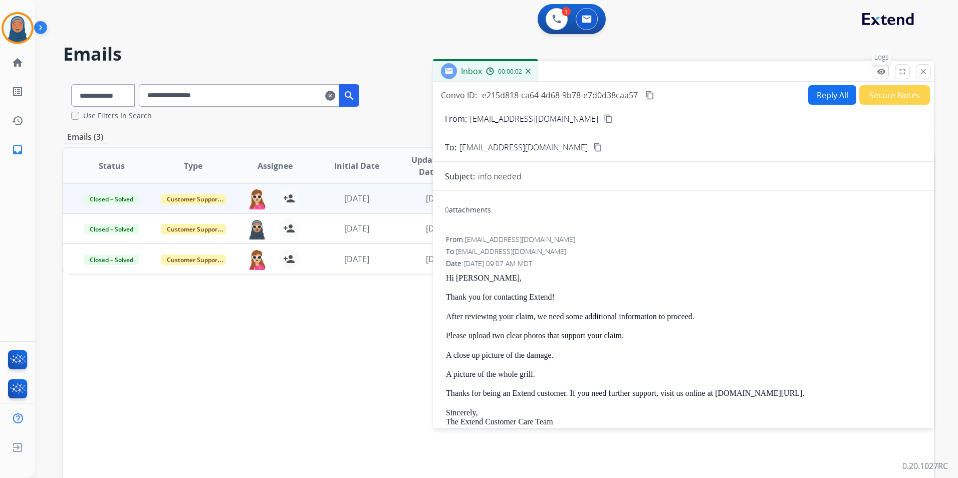
click at [884, 74] on mat-icon "remove_red_eye" at bounding box center [881, 71] width 9 height 9
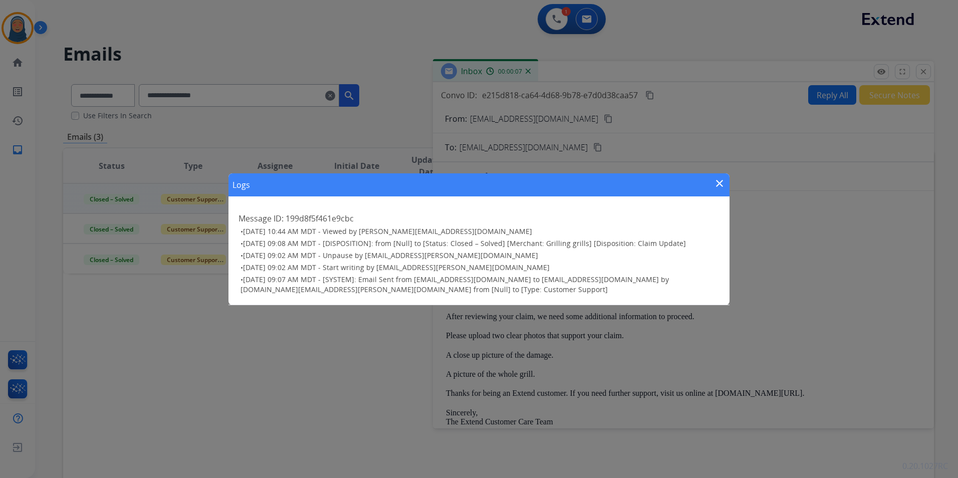
click at [718, 184] on mat-icon "close" at bounding box center [719, 183] width 12 height 12
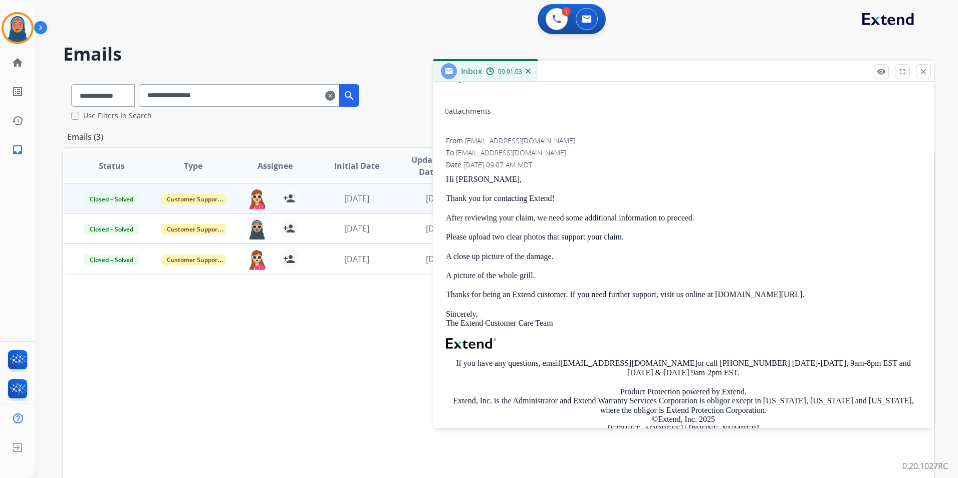
scroll to position [100, 0]
click at [927, 73] on mat-icon "close" at bounding box center [923, 71] width 9 height 9
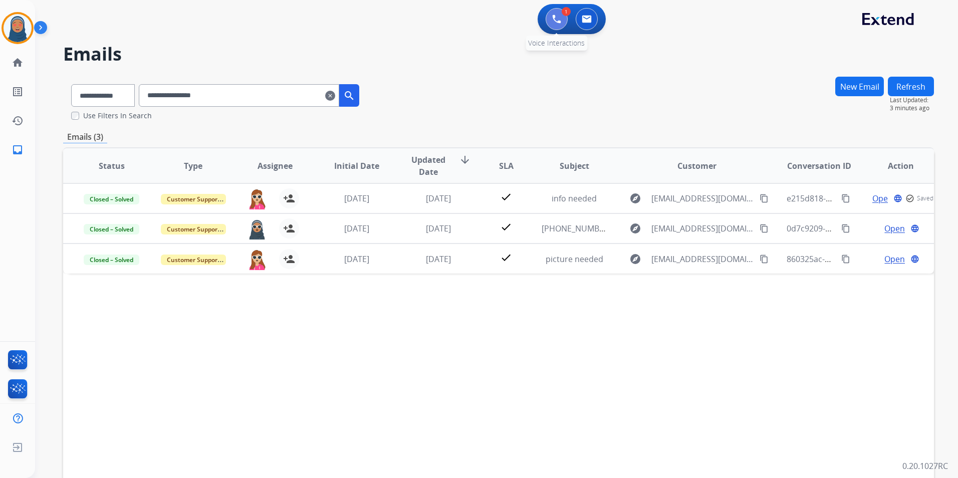
click at [565, 17] on button at bounding box center [557, 19] width 22 height 22
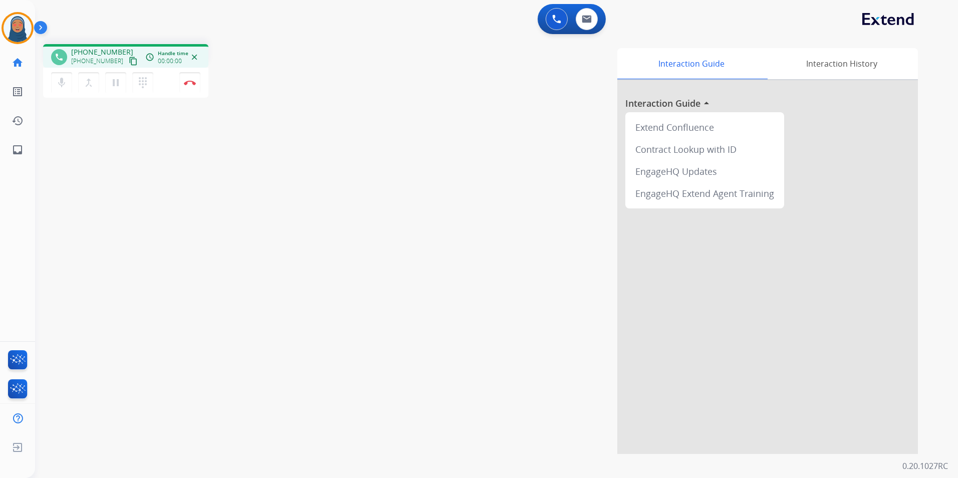
click at [190, 95] on div "mic Mute merge_type Bridge pause Hold dialpad Dialpad Disconnect" at bounding box center [125, 83] width 165 height 30
click at [192, 86] on button "Disconnect" at bounding box center [189, 82] width 21 height 21
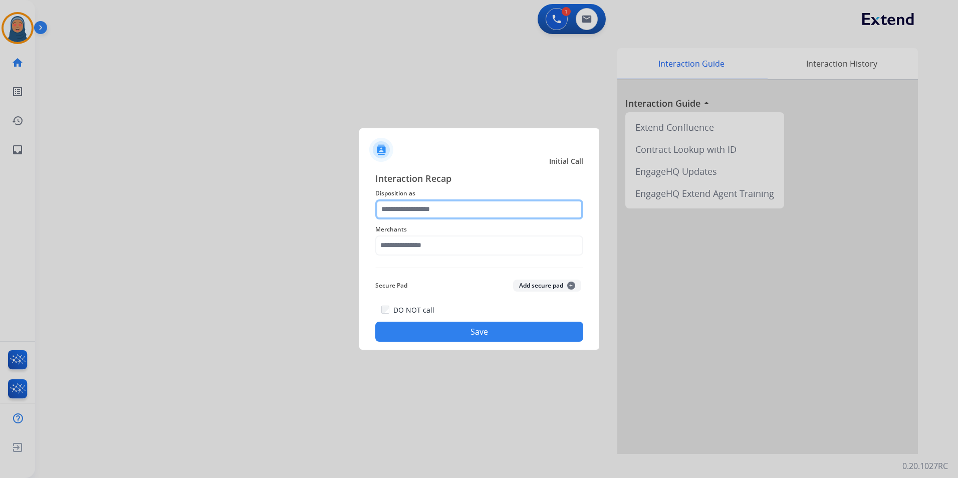
click at [430, 205] on input "text" at bounding box center [479, 209] width 208 height 20
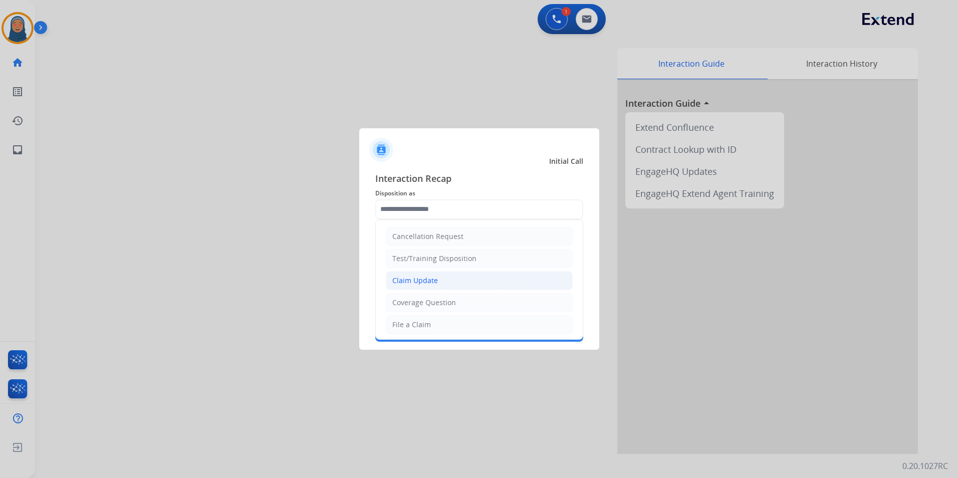
click at [448, 285] on li "Claim Update" at bounding box center [479, 280] width 187 height 19
type input "**********"
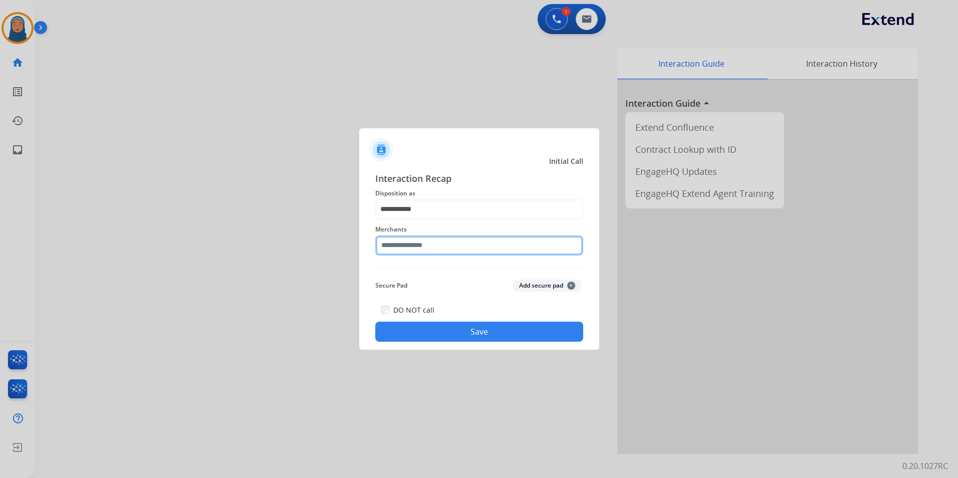
click at [426, 244] on input "text" at bounding box center [479, 245] width 208 height 20
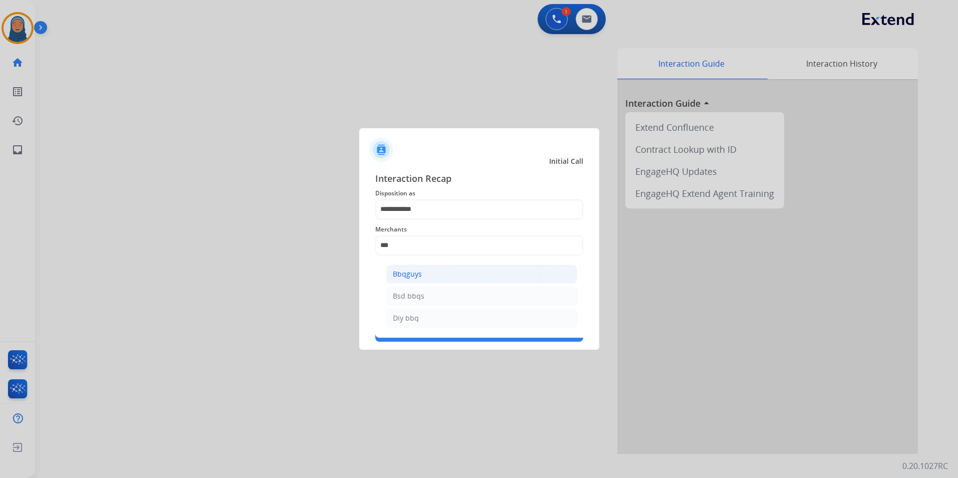
click at [426, 274] on li "Bbqguys" at bounding box center [481, 274] width 191 height 19
type input "*******"
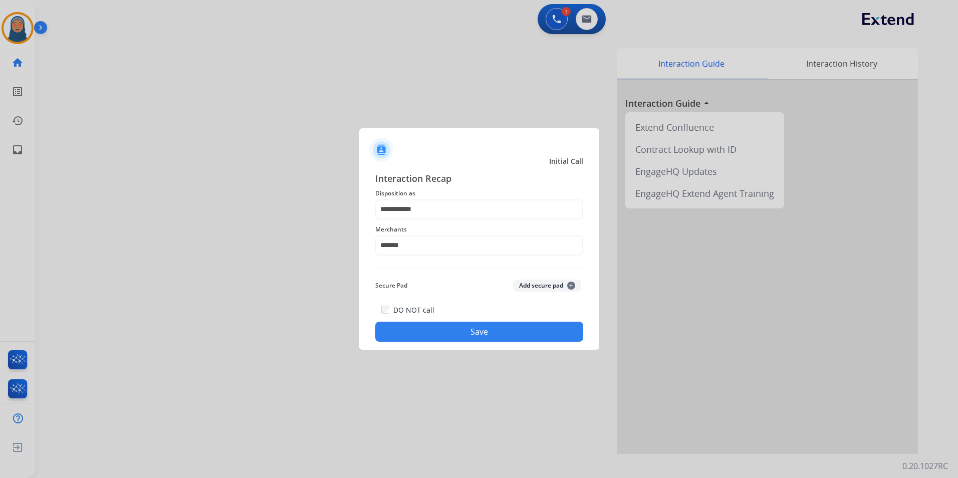
click at [462, 338] on button "Save" at bounding box center [479, 332] width 208 height 20
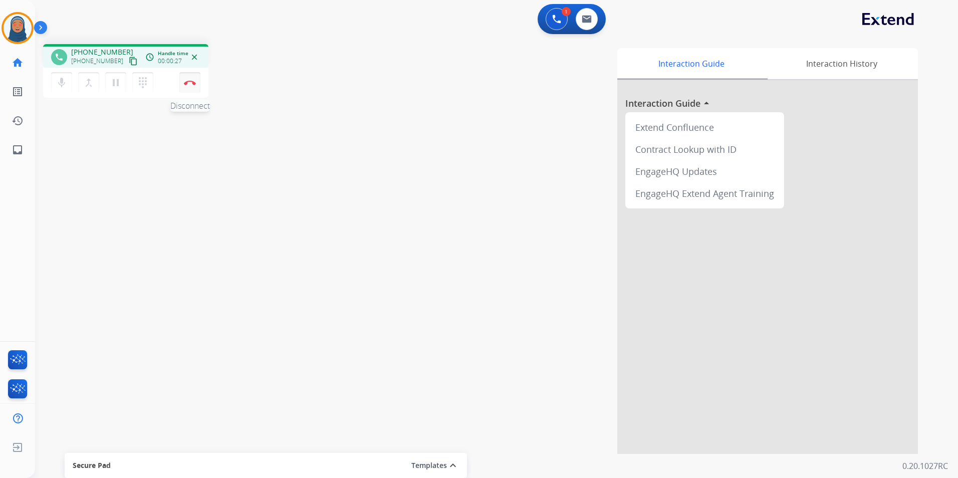
click at [191, 82] on img at bounding box center [190, 82] width 12 height 5
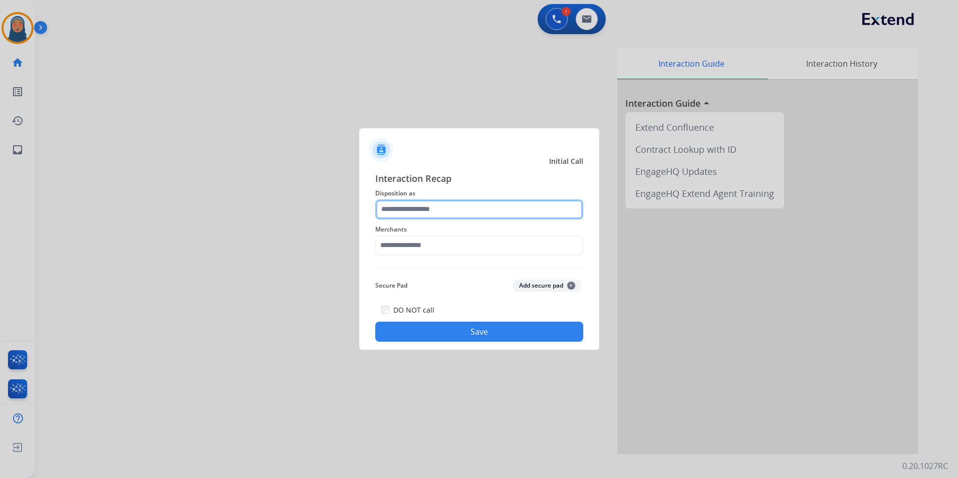
click at [419, 212] on input "text" at bounding box center [479, 209] width 208 height 20
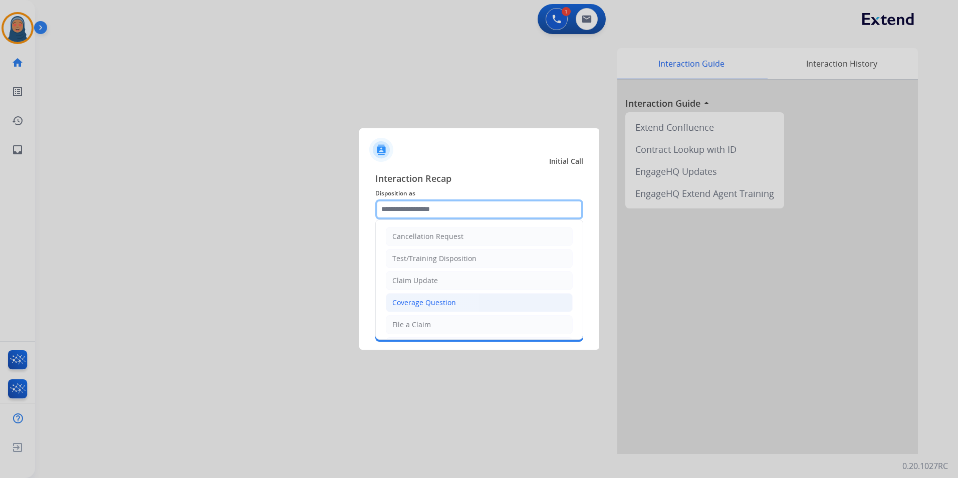
scroll to position [156, 0]
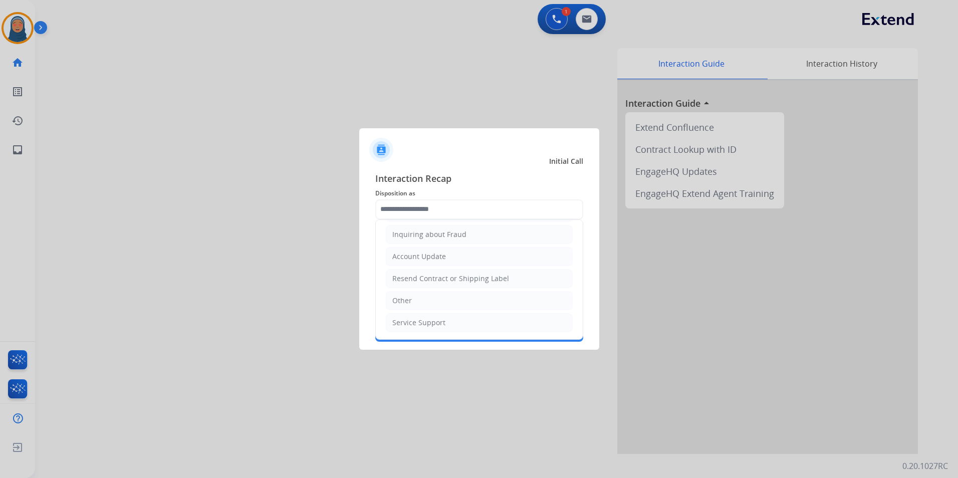
drag, startPoint x: 415, startPoint y: 301, endPoint x: 416, endPoint y: 283, distance: 18.1
click at [415, 301] on li "Other" at bounding box center [479, 300] width 187 height 19
type input "*****"
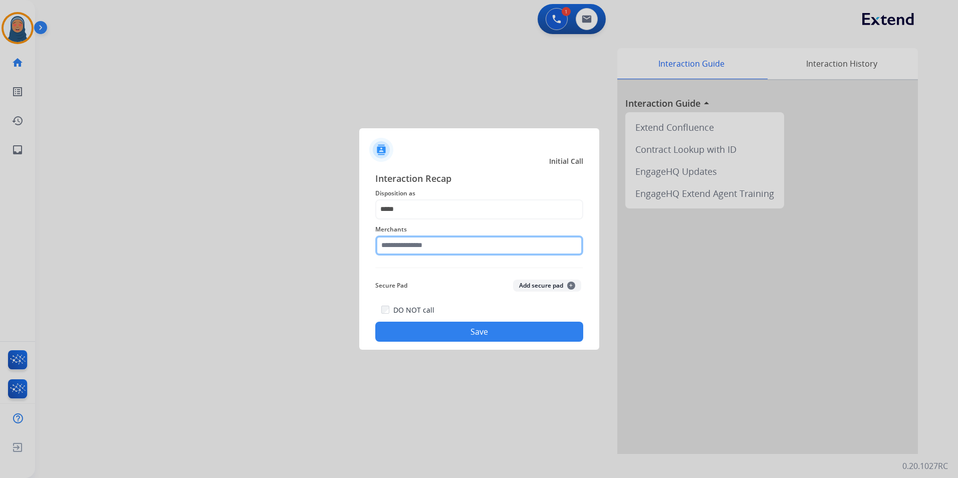
click at [424, 243] on input "text" at bounding box center [479, 245] width 208 height 20
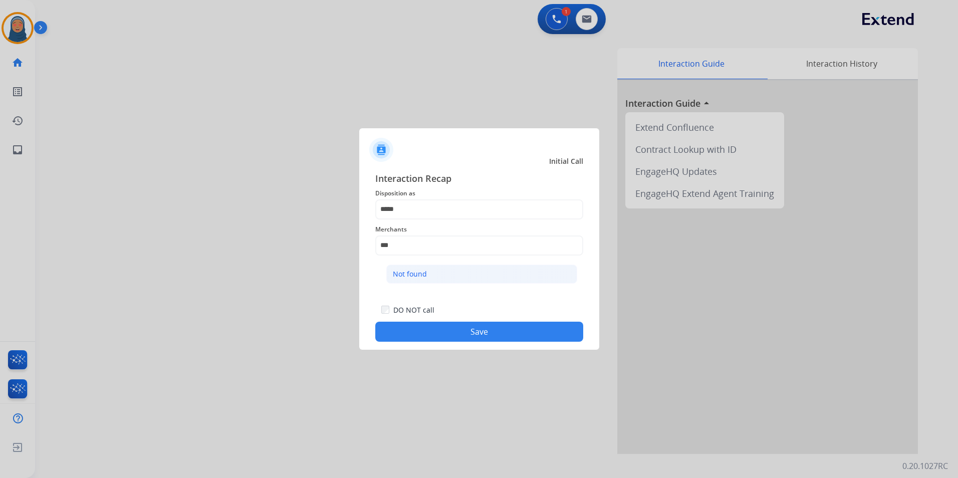
click at [420, 274] on div "Not found" at bounding box center [410, 274] width 34 height 10
type input "*********"
click at [477, 335] on button "Save" at bounding box center [479, 332] width 208 height 20
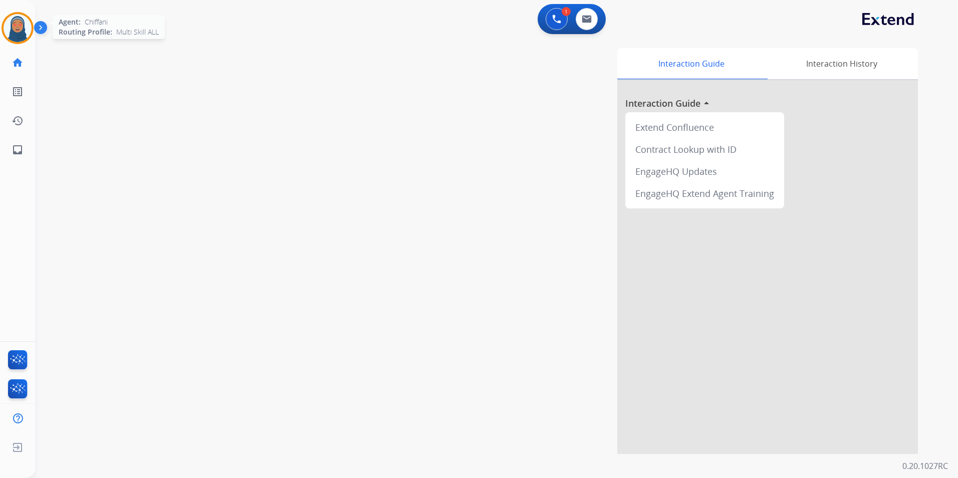
click at [15, 31] on img at bounding box center [18, 28] width 28 height 28
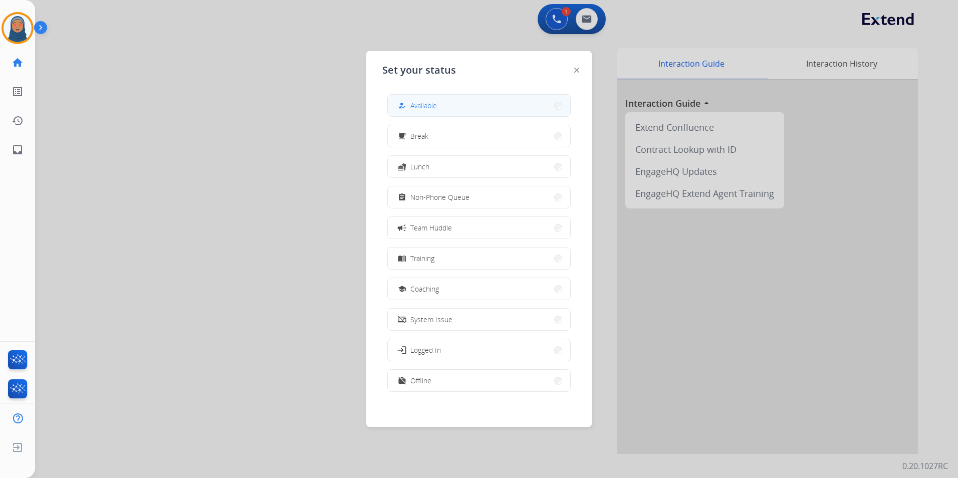
click at [494, 110] on button "how_to_reg Available" at bounding box center [479, 106] width 182 height 22
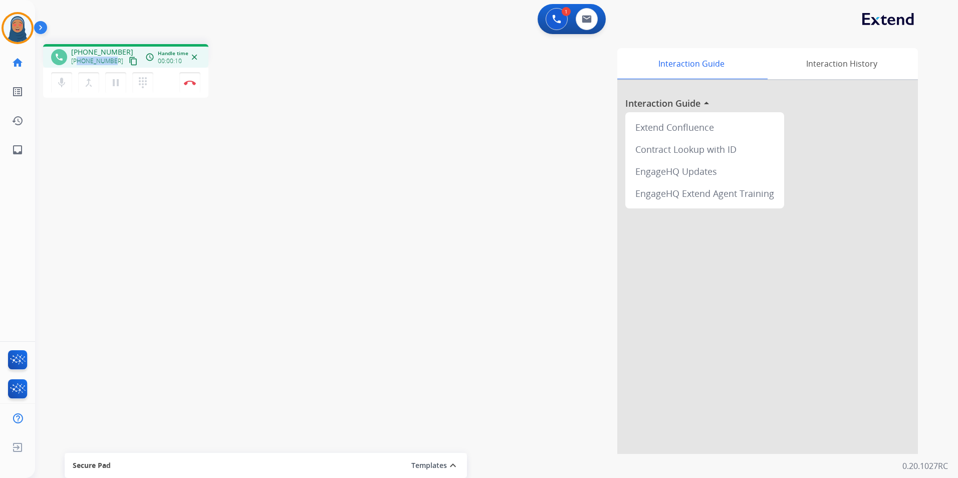
drag, startPoint x: 112, startPoint y: 60, endPoint x: 79, endPoint y: 65, distance: 33.9
click at [79, 65] on div "[PHONE_NUMBER] content_copy" at bounding box center [105, 61] width 68 height 12
copy span "3617209747"
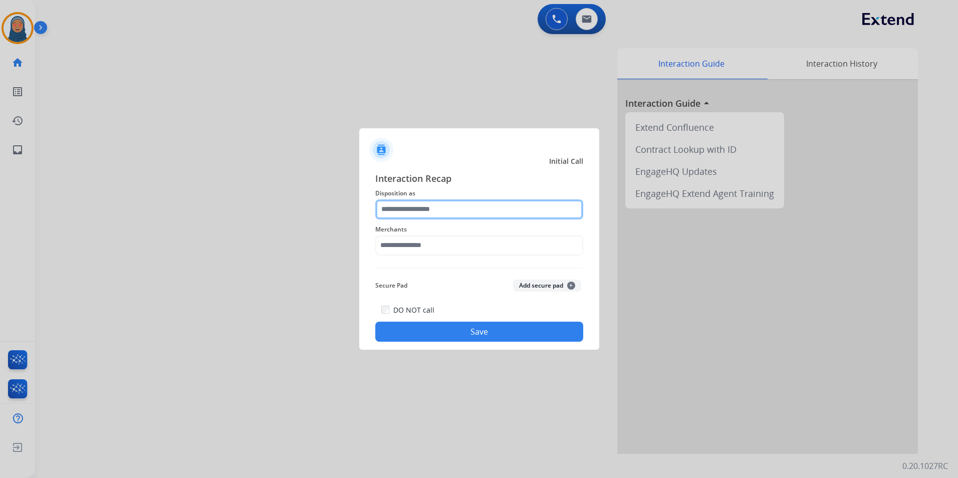
click at [431, 210] on input "text" at bounding box center [479, 209] width 208 height 20
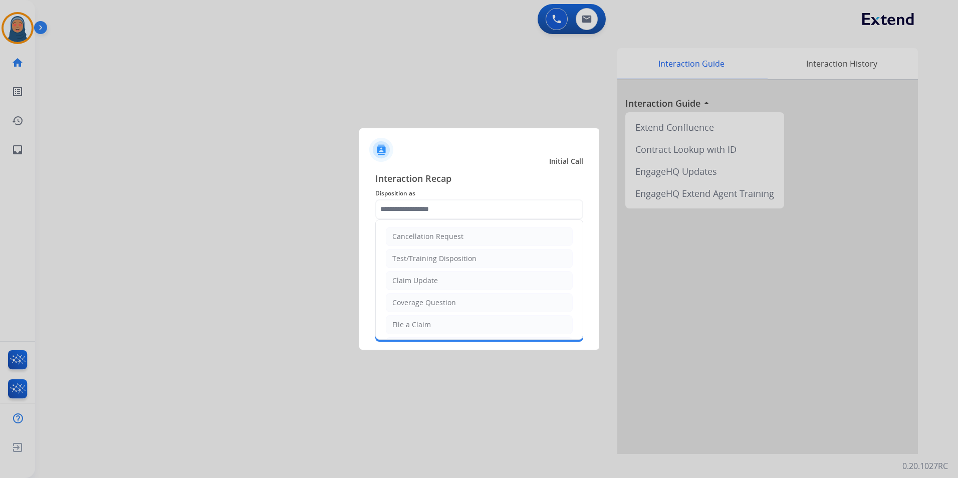
drag, startPoint x: 436, startPoint y: 324, endPoint x: 541, endPoint y: 258, distance: 124.1
click at [437, 322] on li "File a Claim" at bounding box center [479, 324] width 187 height 19
type input "**********"
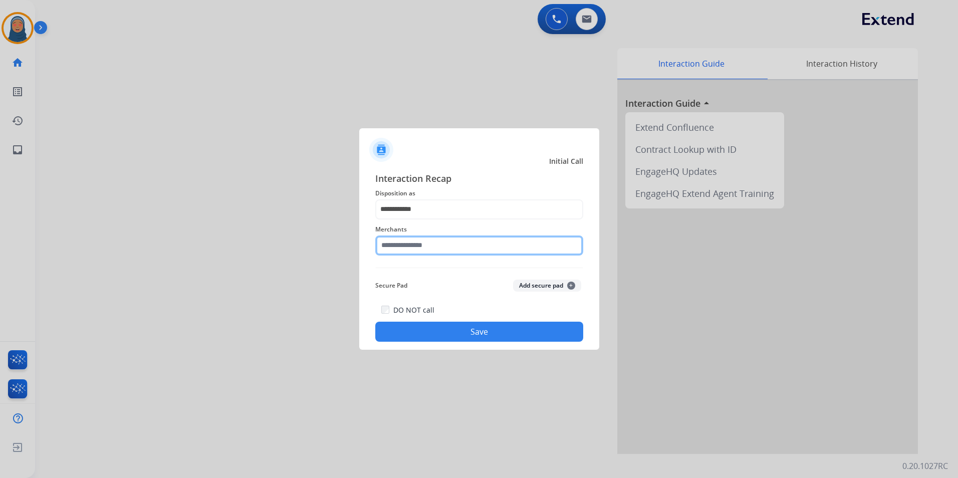
click at [496, 251] on input "text" at bounding box center [479, 245] width 208 height 20
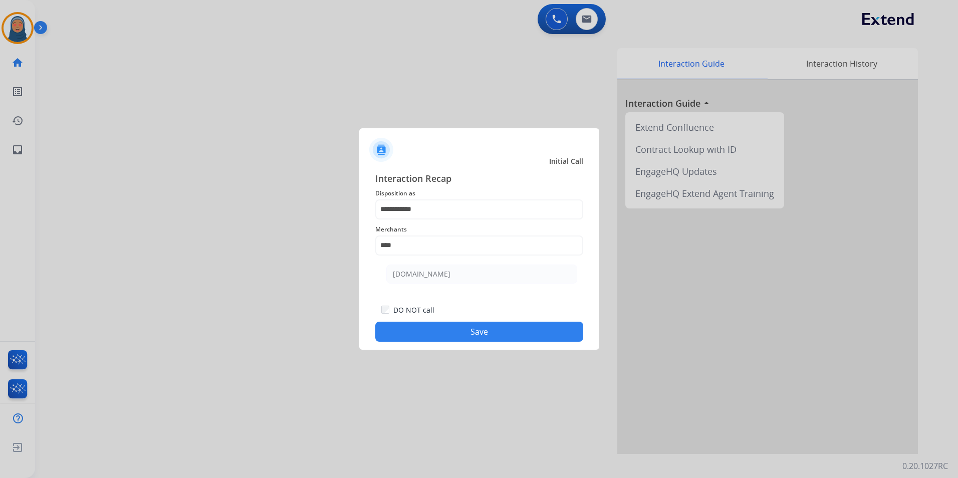
drag, startPoint x: 475, startPoint y: 270, endPoint x: 469, endPoint y: 305, distance: 36.0
click at [474, 270] on li "[DOMAIN_NAME]" at bounding box center [481, 274] width 191 height 19
type input "**********"
click at [481, 339] on button "Save" at bounding box center [479, 332] width 208 height 20
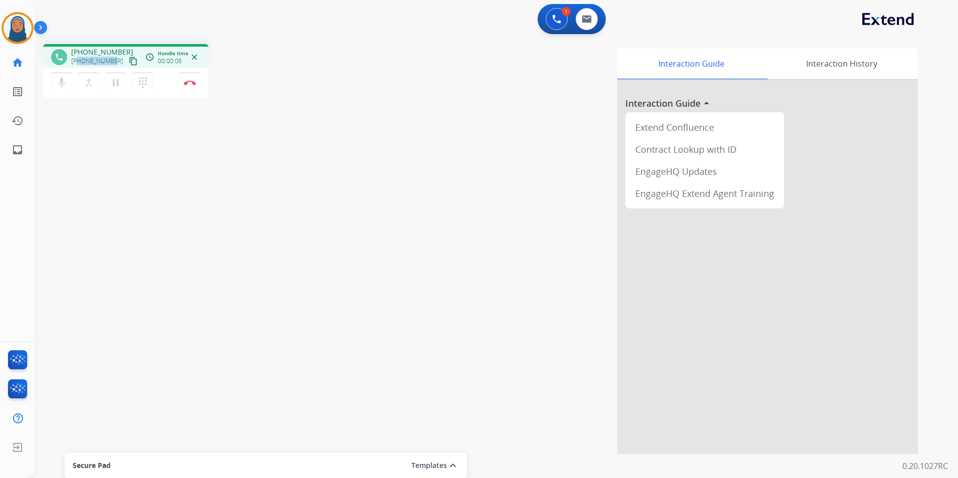
drag, startPoint x: 112, startPoint y: 62, endPoint x: 79, endPoint y: 64, distance: 33.6
click at [79, 64] on span "[PHONE_NUMBER]" at bounding box center [97, 61] width 52 height 8
copy span "9402187537"
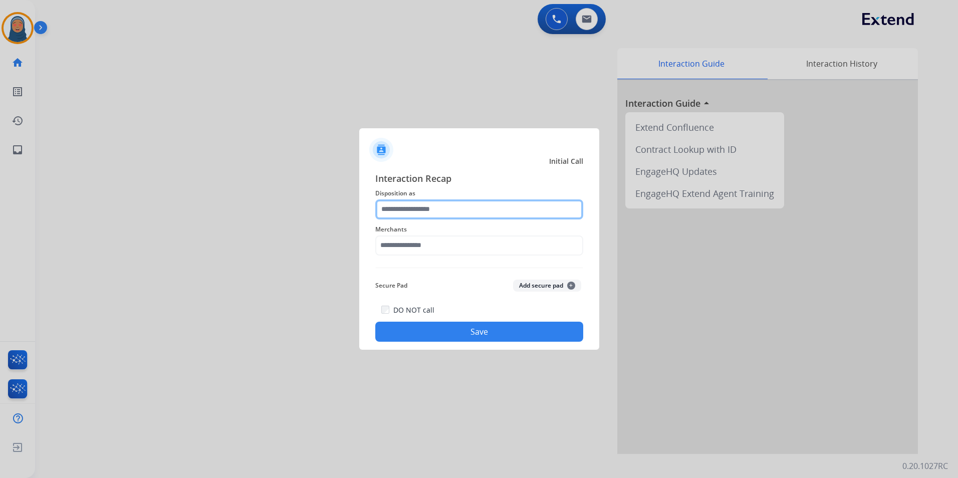
click at [451, 206] on input "text" at bounding box center [479, 209] width 208 height 20
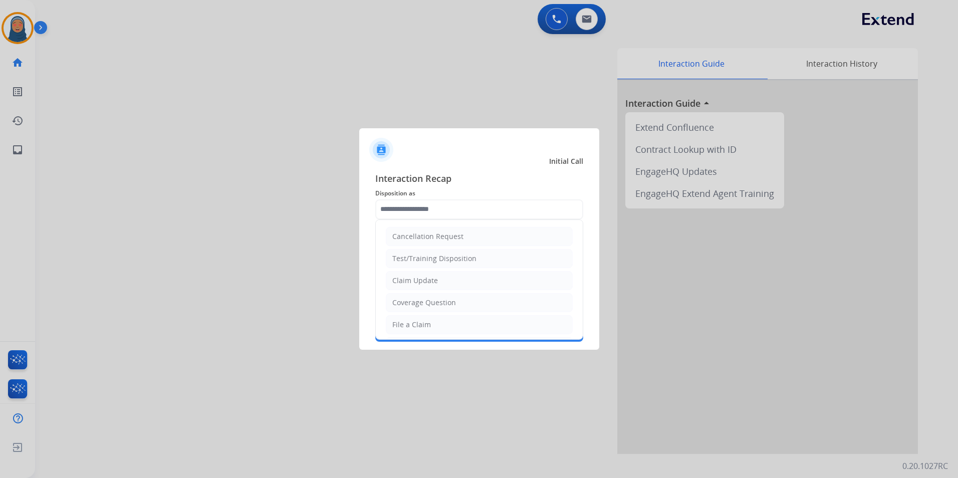
drag, startPoint x: 428, startPoint y: 321, endPoint x: 434, endPoint y: 311, distance: 11.9
click at [428, 321] on div "File a Claim" at bounding box center [411, 325] width 39 height 10
type input "**********"
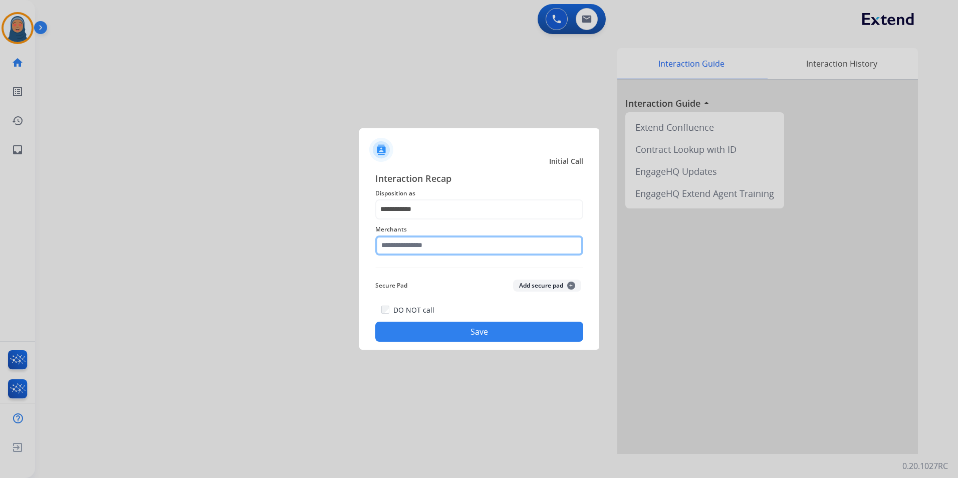
click at [433, 244] on input "text" at bounding box center [479, 245] width 208 height 20
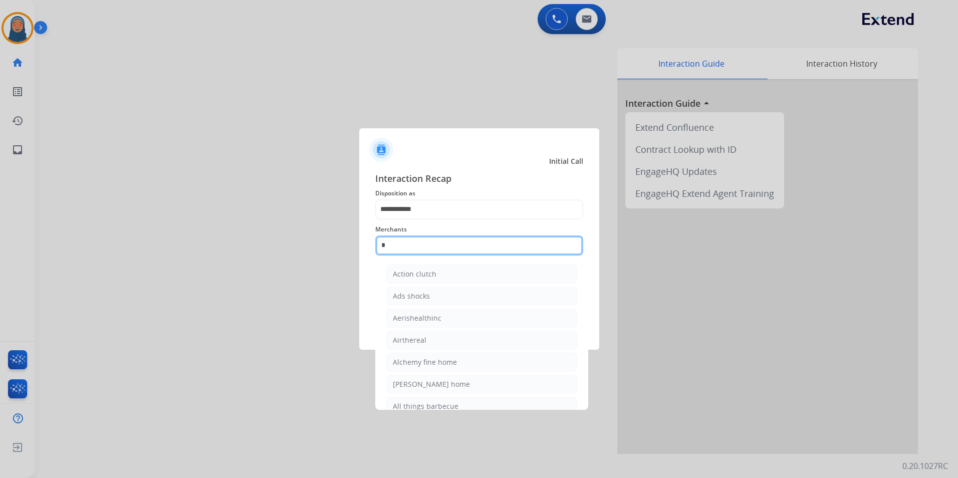
drag, startPoint x: 396, startPoint y: 244, endPoint x: 227, endPoint y: 205, distance: 173.3
click at [0, 212] on app-contact-recap-modal "**********" at bounding box center [0, 239] width 0 height 478
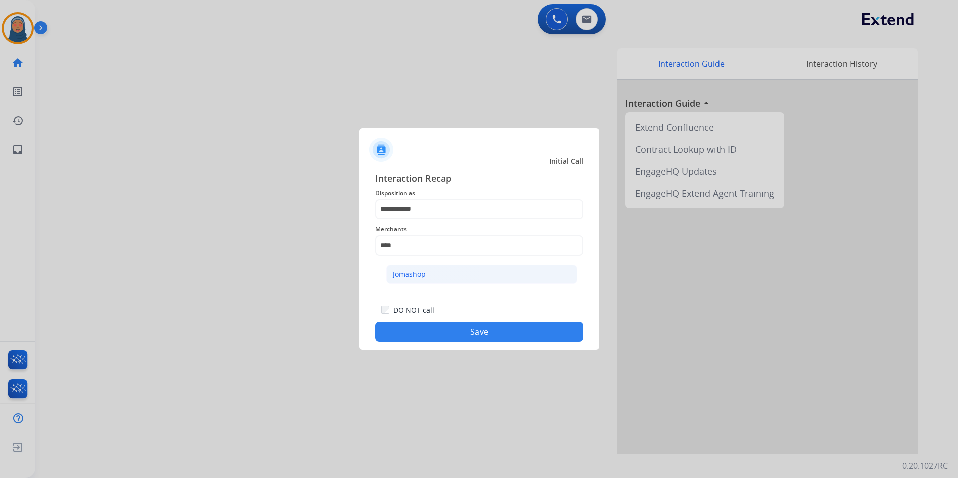
click at [403, 276] on div "Jomashop" at bounding box center [409, 274] width 33 height 10
type input "********"
click at [441, 332] on button "Save" at bounding box center [479, 332] width 208 height 20
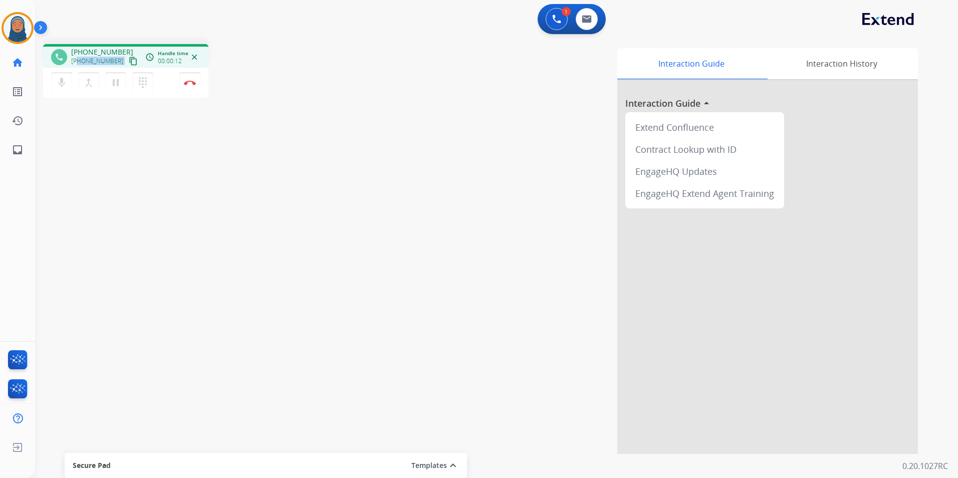
drag, startPoint x: 115, startPoint y: 60, endPoint x: 78, endPoint y: 63, distance: 37.2
click at [78, 63] on div "[PHONE_NUMBER] content_copy" at bounding box center [105, 61] width 68 height 12
copy div "7818580706 content_copy access_time Call metrics Queue 00:09 Hold 00:00 Talk 00…"
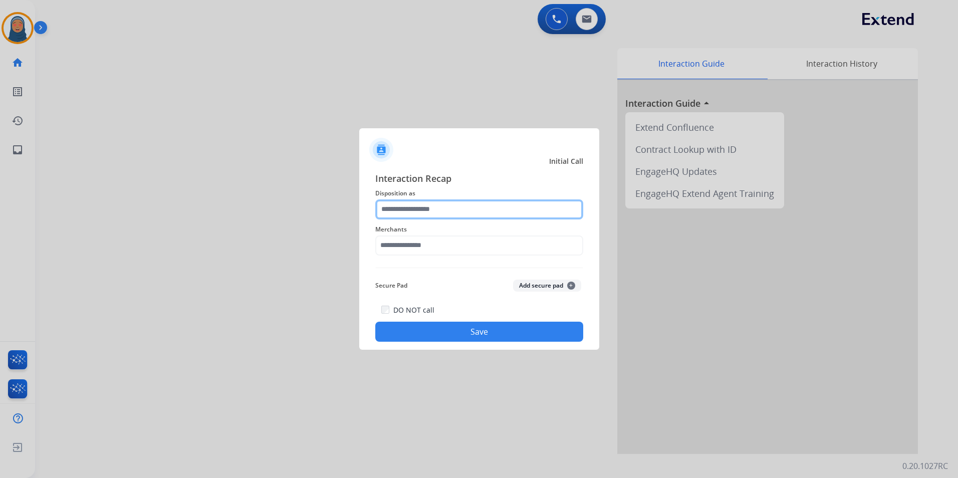
click at [419, 209] on input "text" at bounding box center [479, 209] width 208 height 20
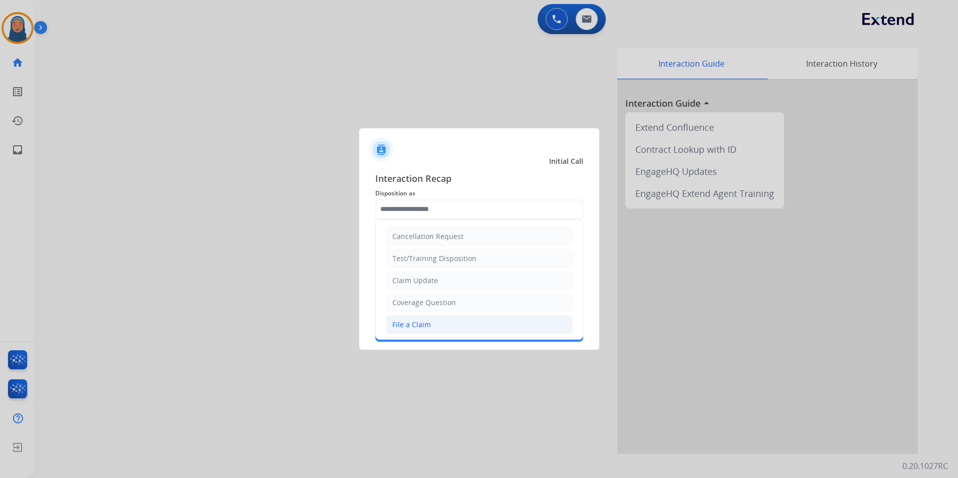
drag, startPoint x: 440, startPoint y: 323, endPoint x: 503, endPoint y: 257, distance: 91.8
click at [440, 323] on li "File a Claim" at bounding box center [479, 324] width 187 height 19
type input "**********"
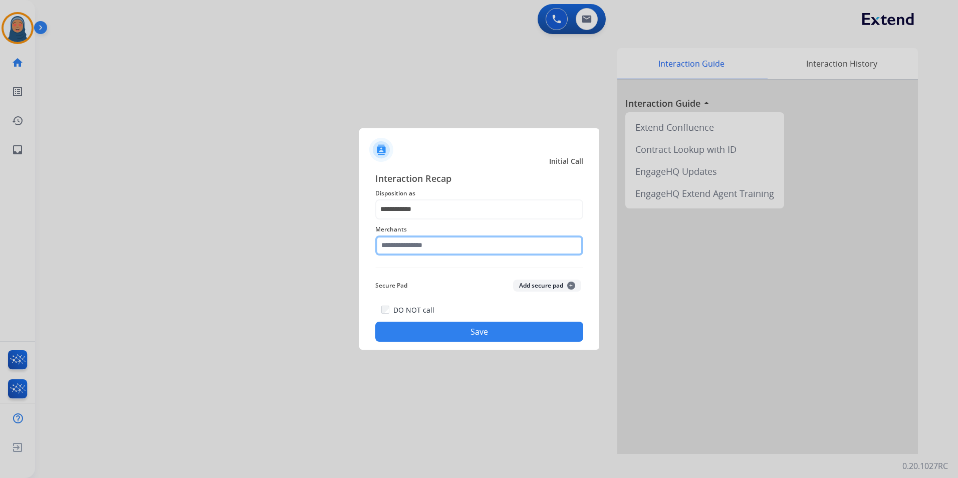
click at [404, 243] on input "text" at bounding box center [479, 245] width 208 height 20
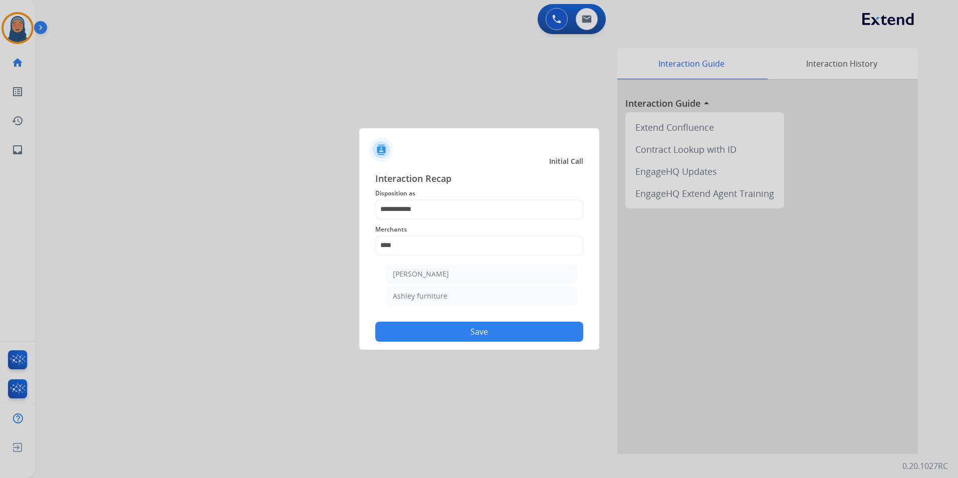
click at [430, 299] on div "Ashley furniture" at bounding box center [420, 296] width 55 height 10
type input "**********"
click at [545, 338] on button "Save" at bounding box center [479, 332] width 208 height 20
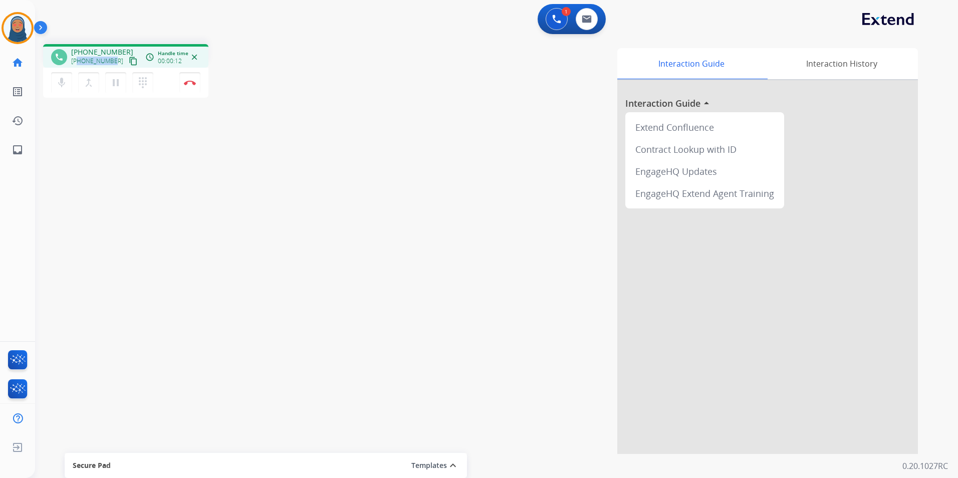
drag, startPoint x: 112, startPoint y: 62, endPoint x: 77, endPoint y: 63, distance: 34.6
click at [77, 63] on span "[PHONE_NUMBER]" at bounding box center [97, 61] width 52 height 8
copy span "2083517932"
click at [576, 24] on div "0 Email Interactions" at bounding box center [587, 19] width 30 height 22
click at [582, 23] on img at bounding box center [587, 19] width 10 height 8
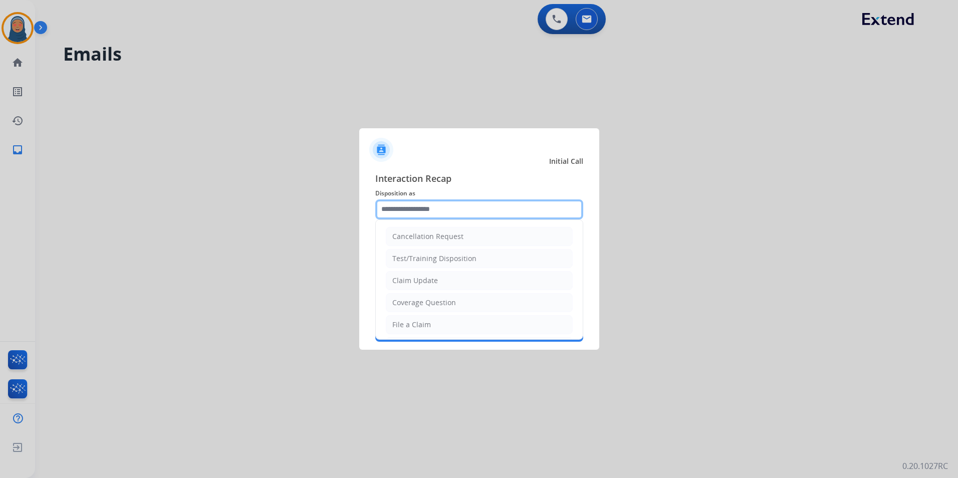
click at [463, 213] on input "text" at bounding box center [479, 209] width 208 height 20
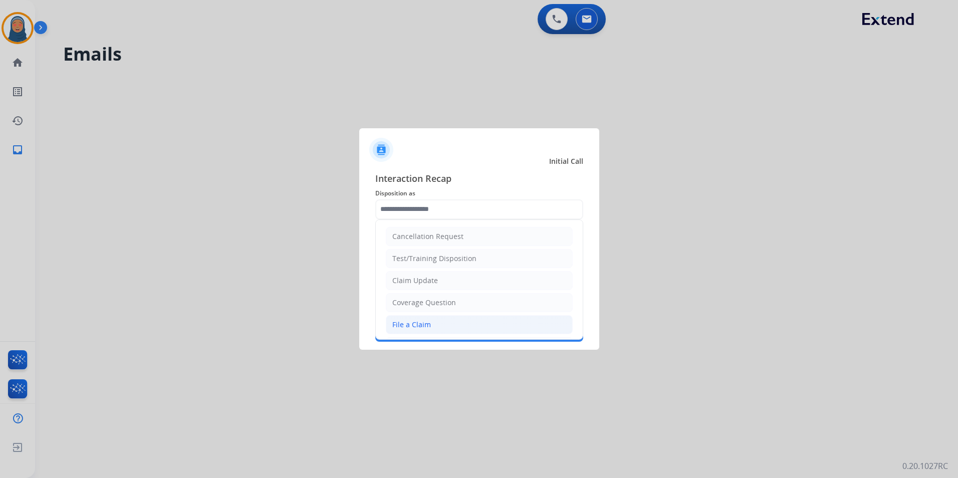
click at [430, 329] on li "File a Claim" at bounding box center [479, 324] width 187 height 19
type input "**********"
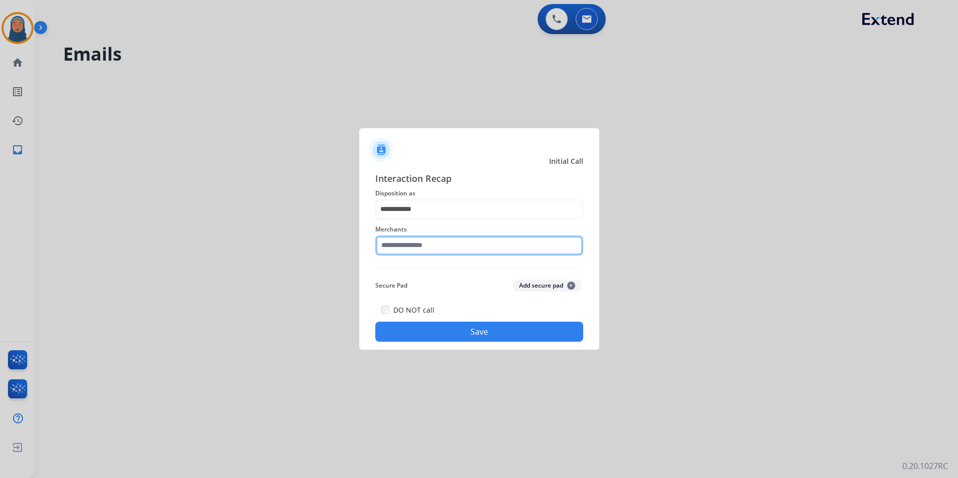
click at [430, 248] on input "text" at bounding box center [479, 245] width 208 height 20
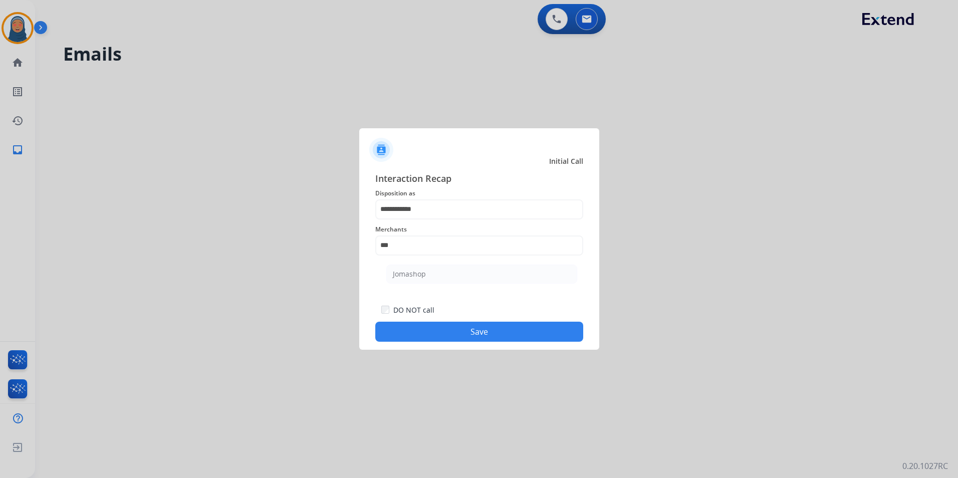
drag, startPoint x: 411, startPoint y: 277, endPoint x: 429, endPoint y: 319, distance: 45.8
click at [412, 277] on div "Jomashop" at bounding box center [409, 274] width 33 height 10
type input "********"
click at [449, 333] on button "Save" at bounding box center [479, 332] width 208 height 20
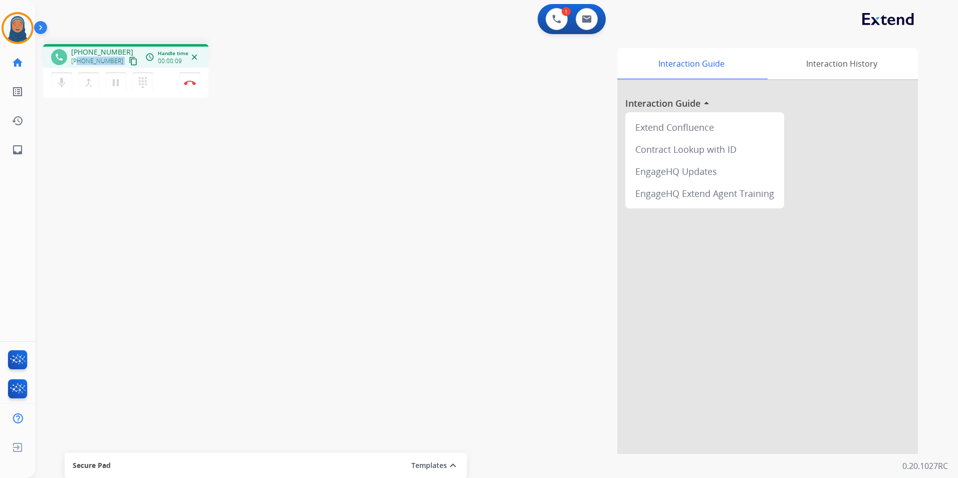
drag, startPoint x: 107, startPoint y: 60, endPoint x: 79, endPoint y: 60, distance: 28.1
click at [79, 60] on div "[PHONE_NUMBER] content_copy" at bounding box center [105, 61] width 68 height 12
drag, startPoint x: 941, startPoint y: 137, endPoint x: 140, endPoint y: 82, distance: 803.4
click at [140, 82] on mat-icon "dialpad" at bounding box center [143, 83] width 12 height 12
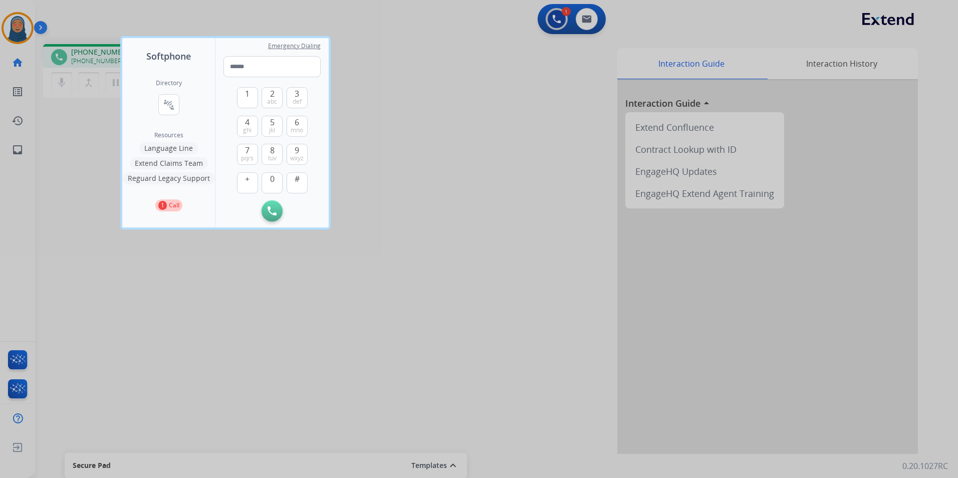
click at [172, 149] on button "Language Line" at bounding box center [168, 148] width 59 height 12
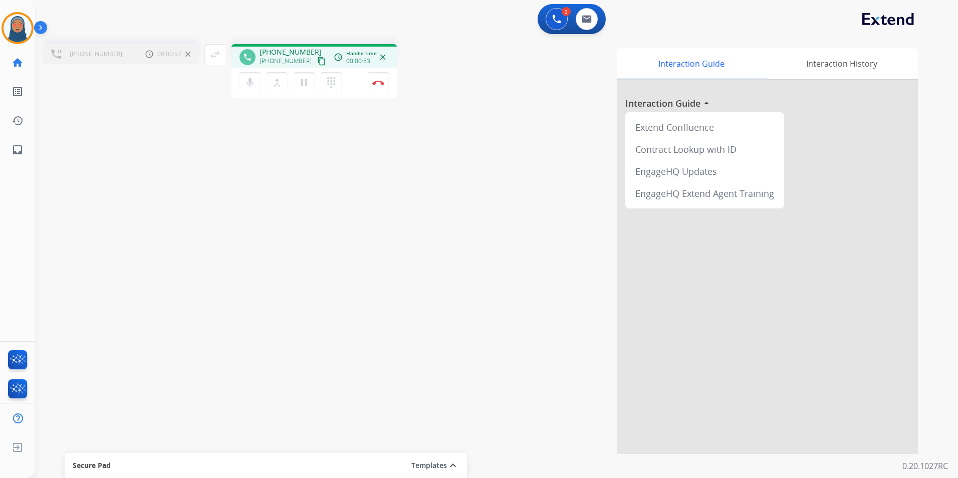
drag, startPoint x: 277, startPoint y: 82, endPoint x: 242, endPoint y: 67, distance: 37.0
click at [277, 82] on mat-icon "merge_type" at bounding box center [277, 83] width 12 height 12
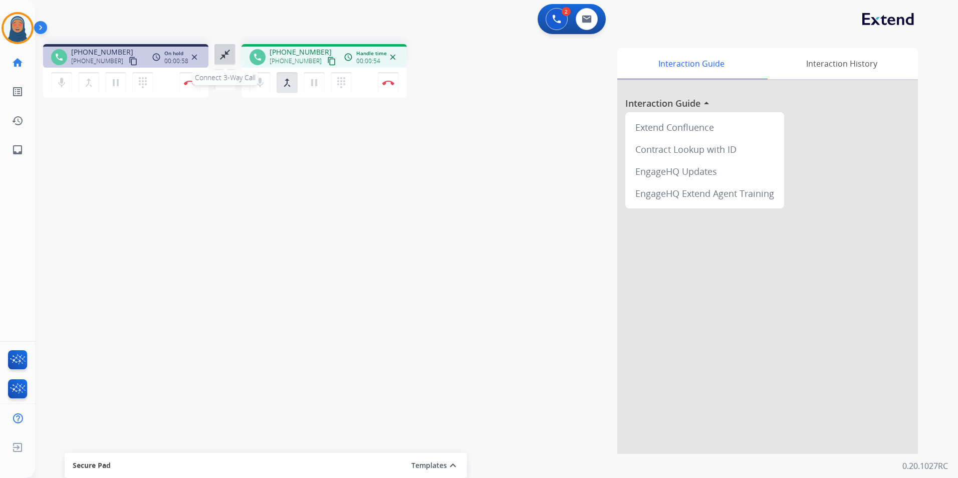
click at [221, 58] on mat-icon "close_fullscreen" at bounding box center [225, 55] width 12 height 12
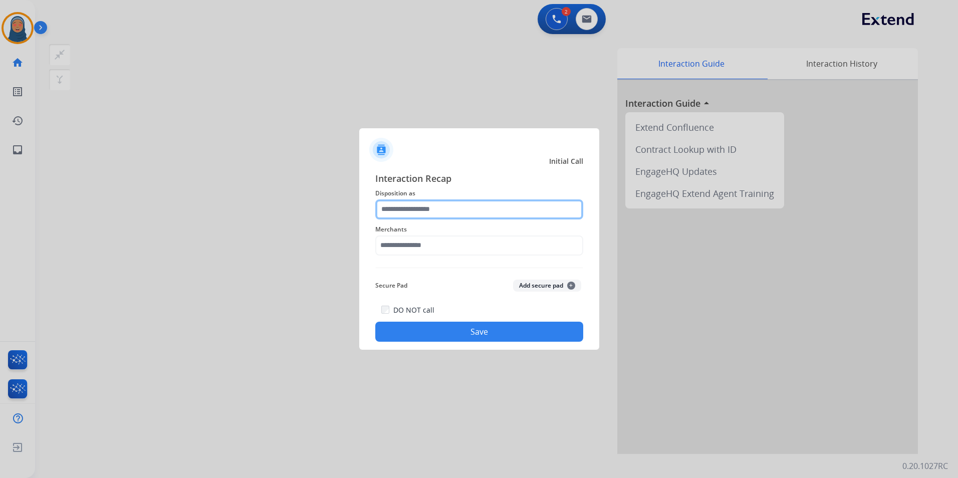
click at [446, 207] on input "text" at bounding box center [479, 209] width 208 height 20
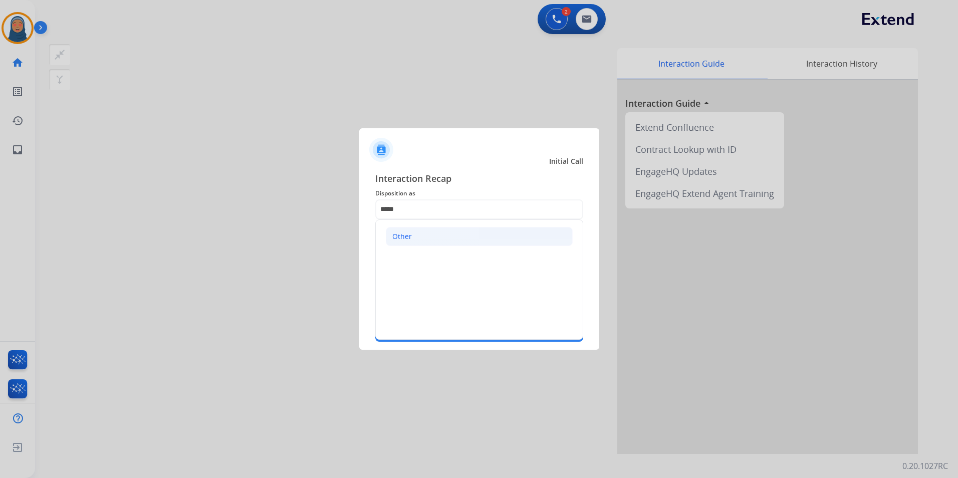
click at [487, 238] on li "Other" at bounding box center [479, 236] width 187 height 19
type input "*****"
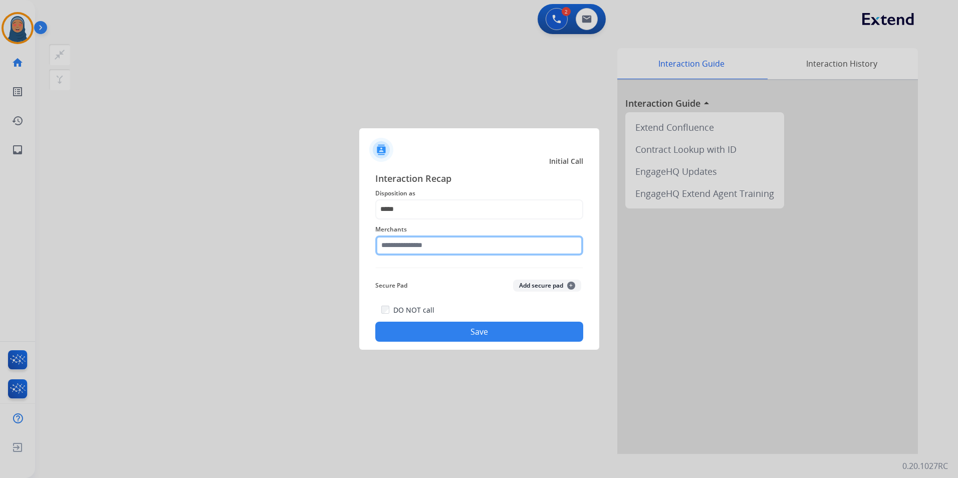
click at [442, 250] on input "text" at bounding box center [479, 245] width 208 height 20
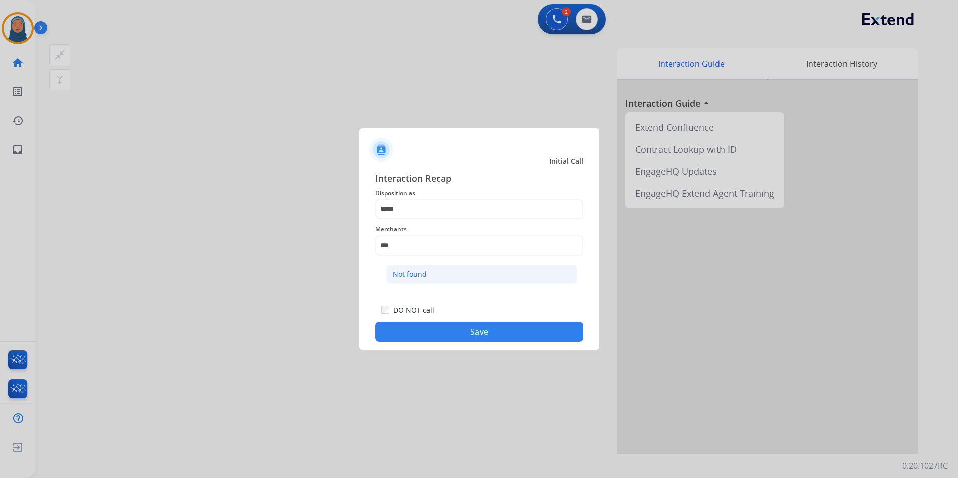
click at [402, 269] on div "Not found" at bounding box center [410, 274] width 34 height 10
type input "*********"
drag, startPoint x: 470, startPoint y: 329, endPoint x: 466, endPoint y: 333, distance: 5.7
click at [471, 329] on button "Save" at bounding box center [479, 332] width 208 height 20
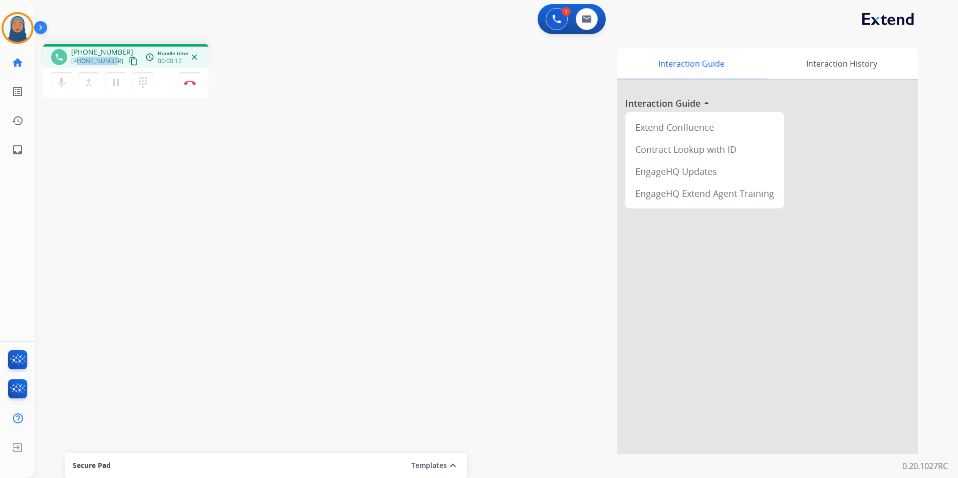
drag, startPoint x: 112, startPoint y: 62, endPoint x: 79, endPoint y: 65, distance: 33.2
click at [79, 65] on div "[PHONE_NUMBER] content_copy" at bounding box center [105, 61] width 68 height 12
copy span "6095778753"
click at [187, 82] on img at bounding box center [190, 82] width 12 height 5
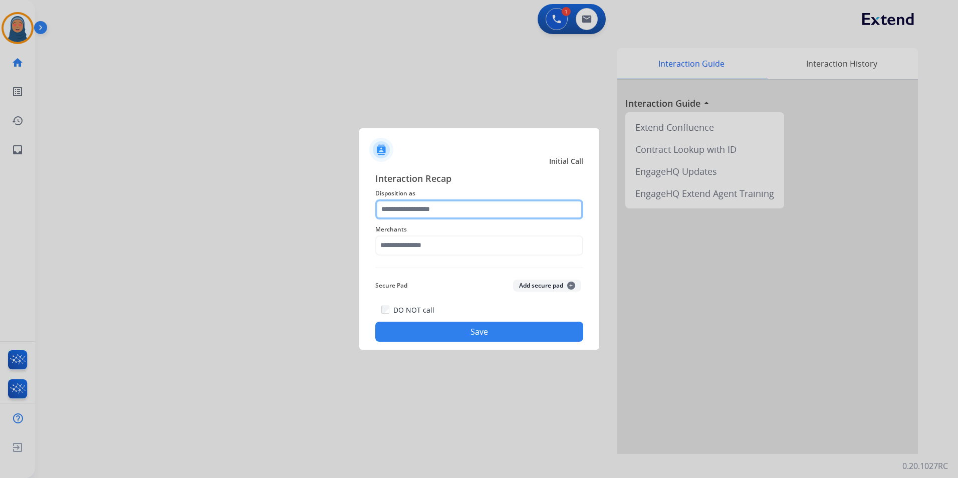
click at [392, 207] on input "text" at bounding box center [479, 209] width 208 height 20
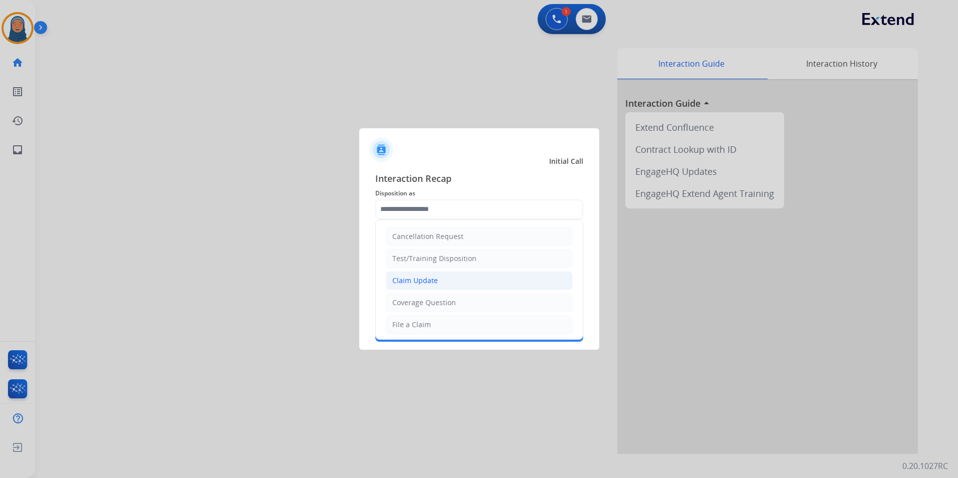
click at [426, 278] on div "Claim Update" at bounding box center [415, 281] width 46 height 10
type input "**********"
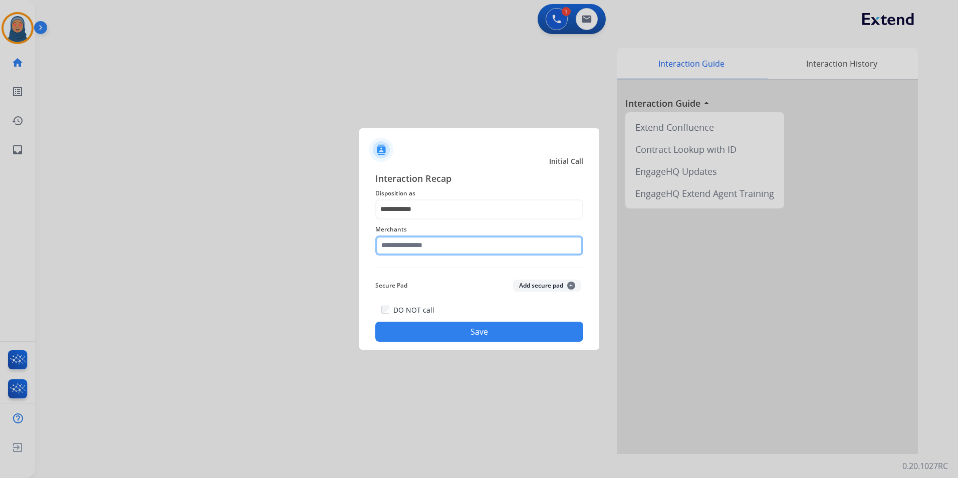
click at [431, 247] on input "text" at bounding box center [479, 245] width 208 height 20
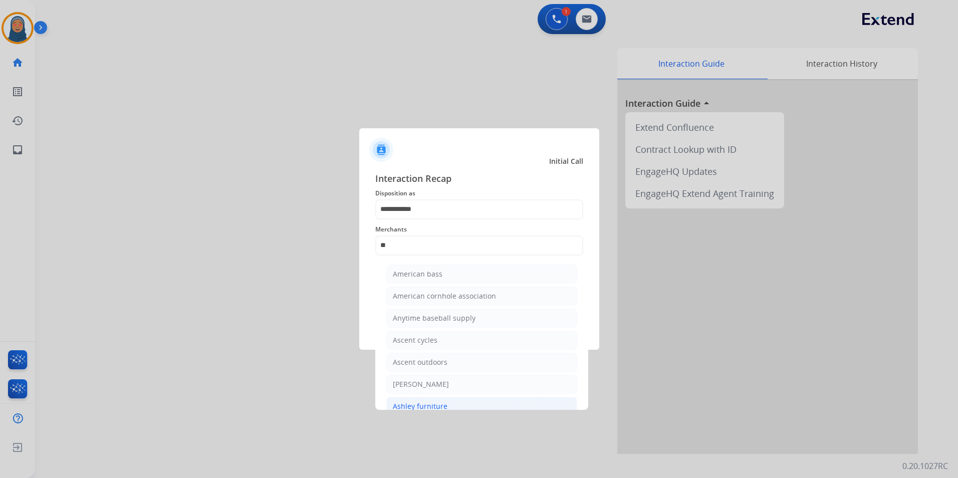
click at [474, 406] on li "Ashley furniture" at bounding box center [481, 406] width 191 height 19
type input "**********"
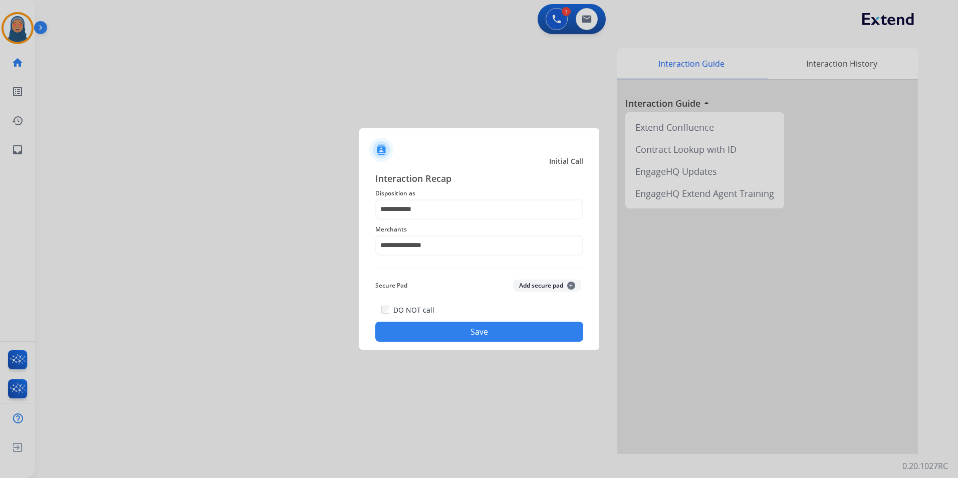
click at [514, 332] on button "Save" at bounding box center [479, 332] width 208 height 20
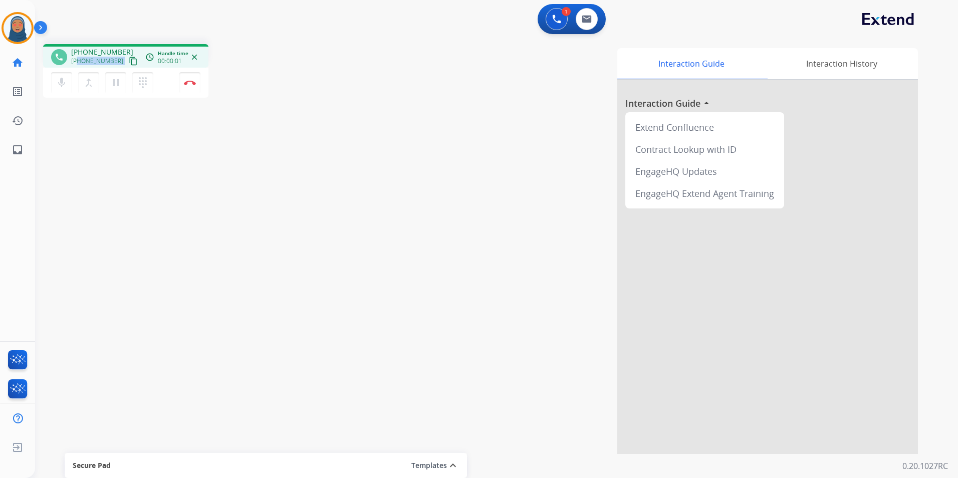
drag, startPoint x: 114, startPoint y: 61, endPoint x: 77, endPoint y: 61, distance: 37.1
click at [77, 61] on div "[PHONE_NUMBER] content_copy" at bounding box center [105, 61] width 68 height 12
copy div "3309339332 content_copy access_time Call metrics Queue 00:09 Hold 00:00 Talk 00…"
click at [188, 82] on img at bounding box center [190, 82] width 12 height 5
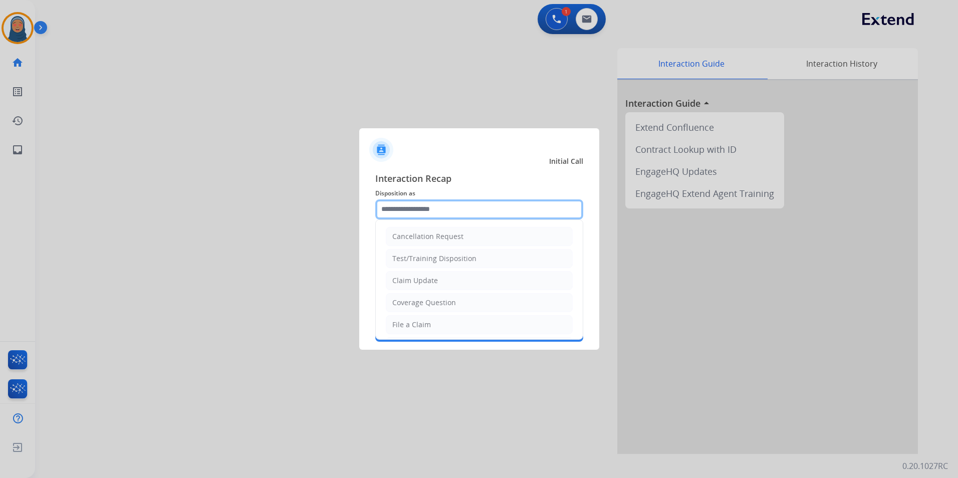
click at [420, 208] on input "text" at bounding box center [479, 209] width 208 height 20
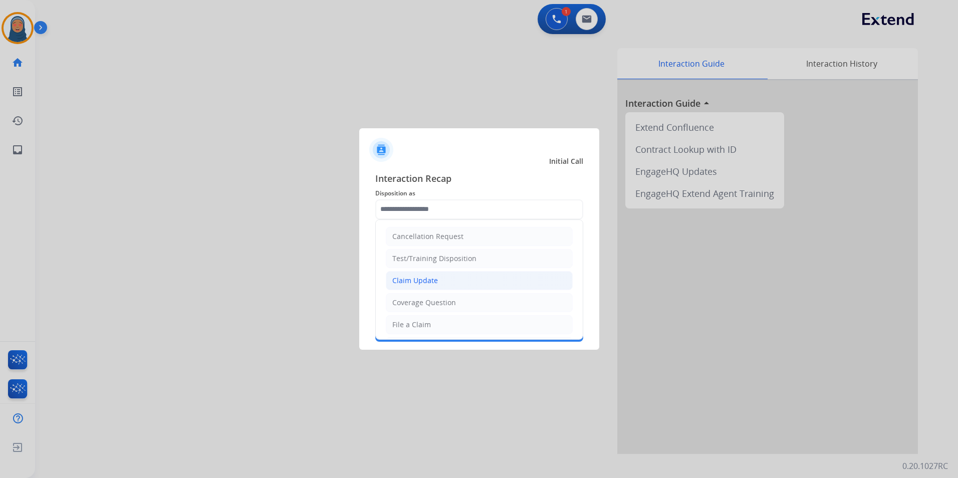
click at [420, 278] on div "Claim Update" at bounding box center [415, 281] width 46 height 10
type input "**********"
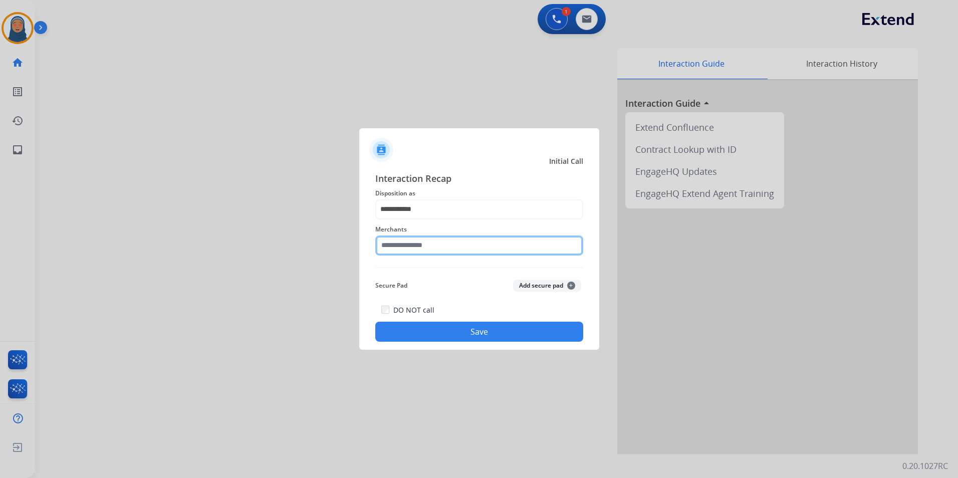
click at [428, 243] on input "text" at bounding box center [479, 245] width 208 height 20
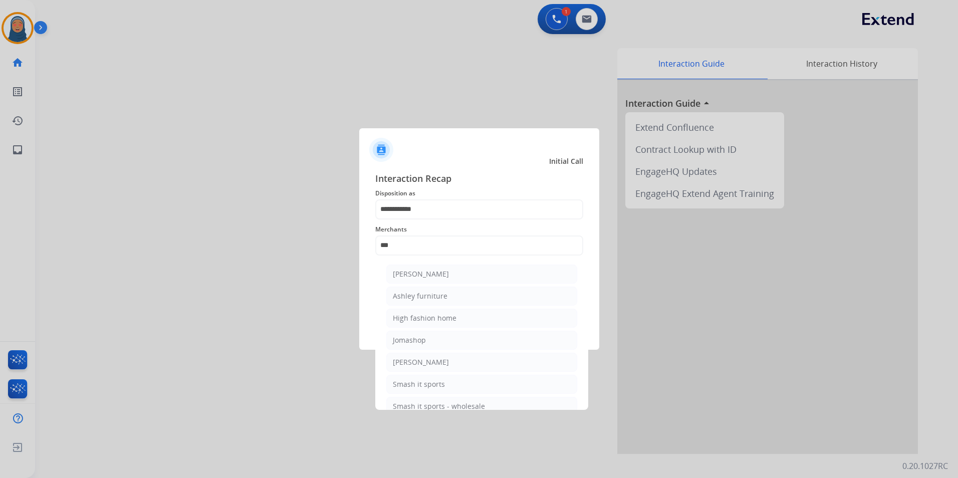
drag, startPoint x: 444, startPoint y: 296, endPoint x: 459, endPoint y: 330, distance: 37.5
click at [444, 296] on div "Ashley furniture" at bounding box center [420, 296] width 55 height 10
type input "**********"
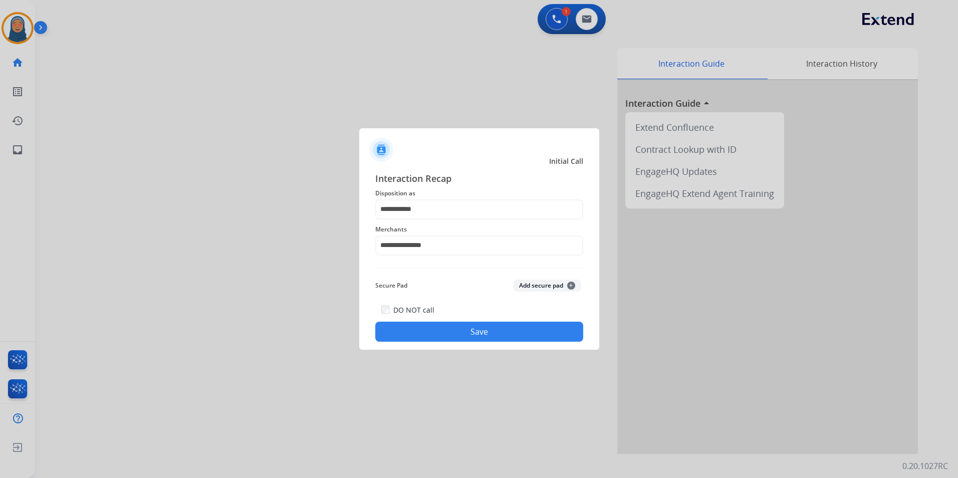
drag, startPoint x: 470, startPoint y: 343, endPoint x: 473, endPoint y: 337, distance: 6.3
click at [473, 337] on div "**********" at bounding box center [479, 256] width 240 height 187
click at [473, 336] on button "Save" at bounding box center [479, 332] width 208 height 20
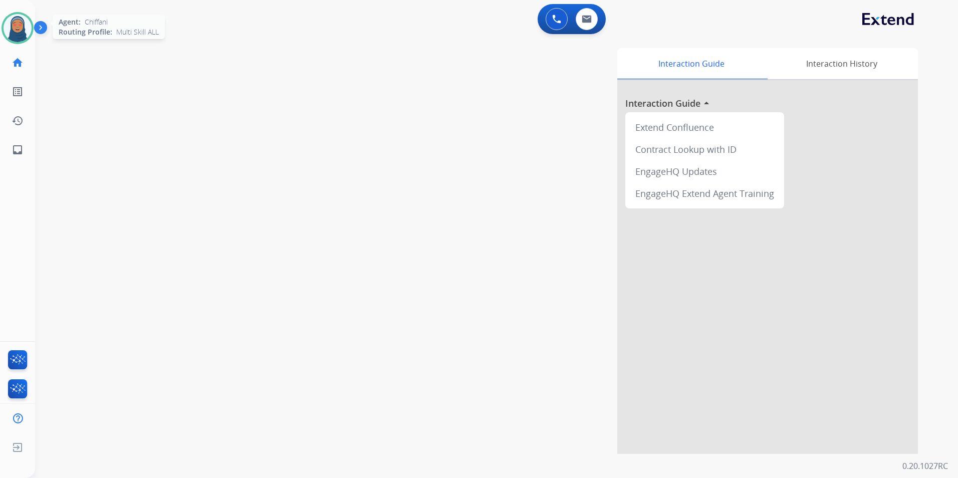
click at [11, 34] on img at bounding box center [18, 28] width 28 height 28
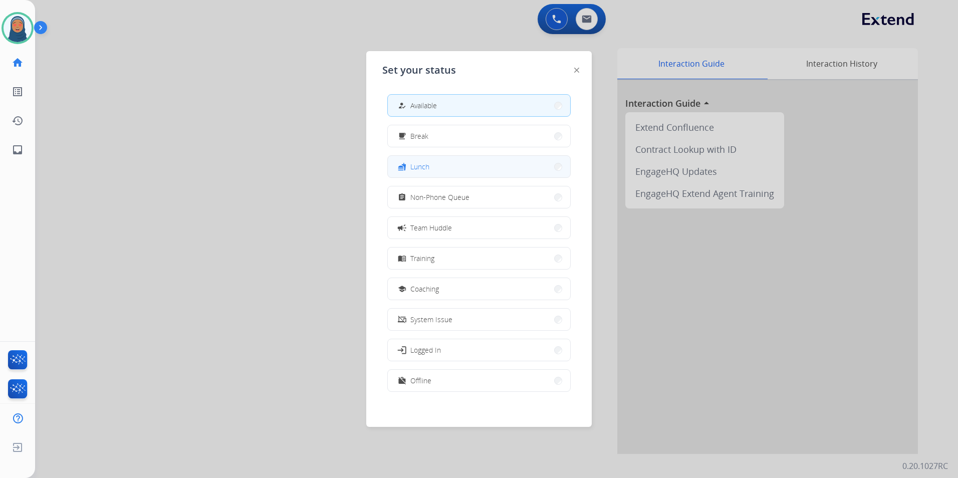
click at [441, 170] on button "fastfood Lunch" at bounding box center [479, 167] width 182 height 22
